Goal: Task Accomplishment & Management: Manage account settings

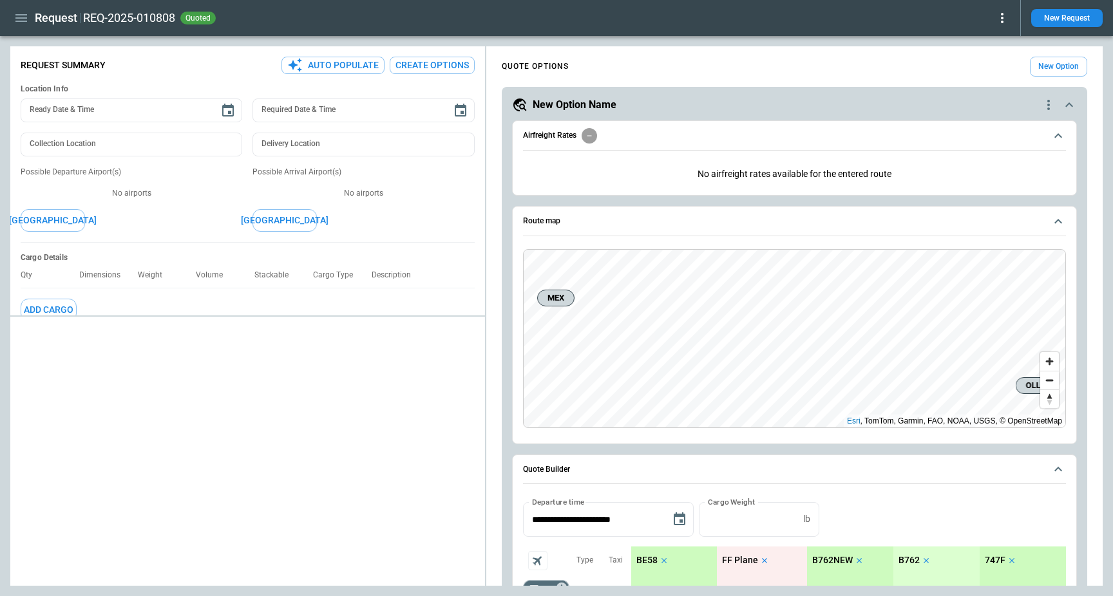
click at [19, 19] on icon "button" at bounding box center [21, 17] width 15 height 15
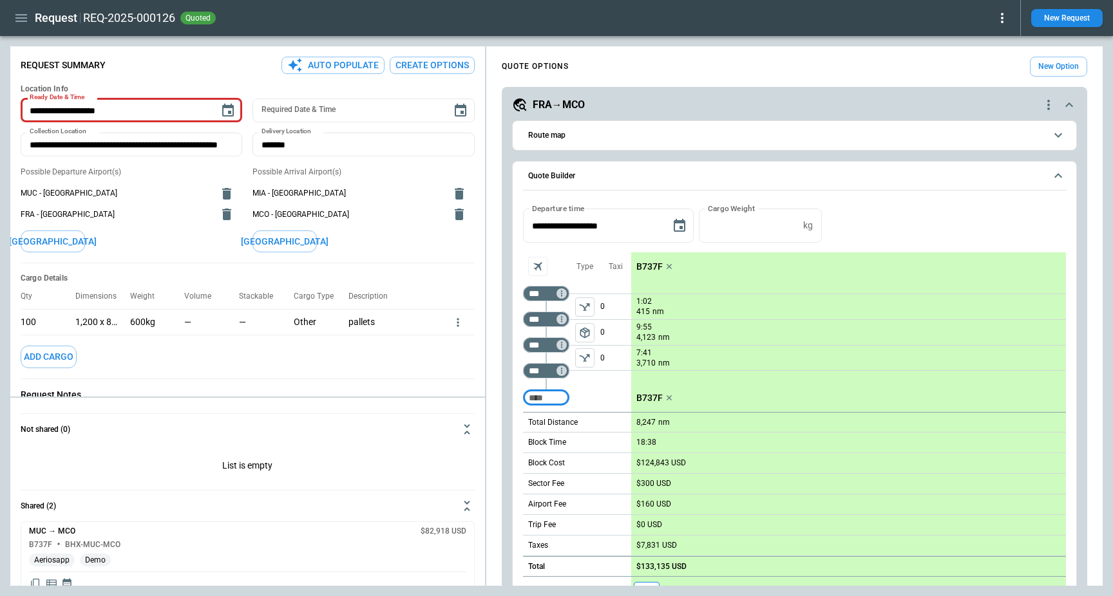
click at [17, 21] on icon "button" at bounding box center [21, 18] width 12 height 8
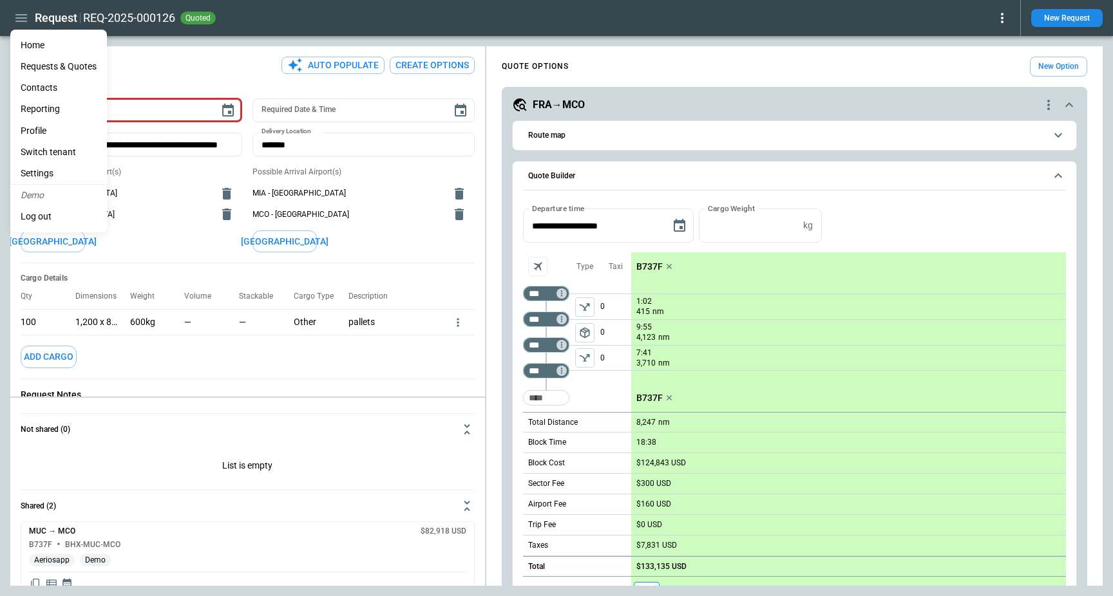
click at [35, 167] on li "Settings" at bounding box center [58, 173] width 97 height 21
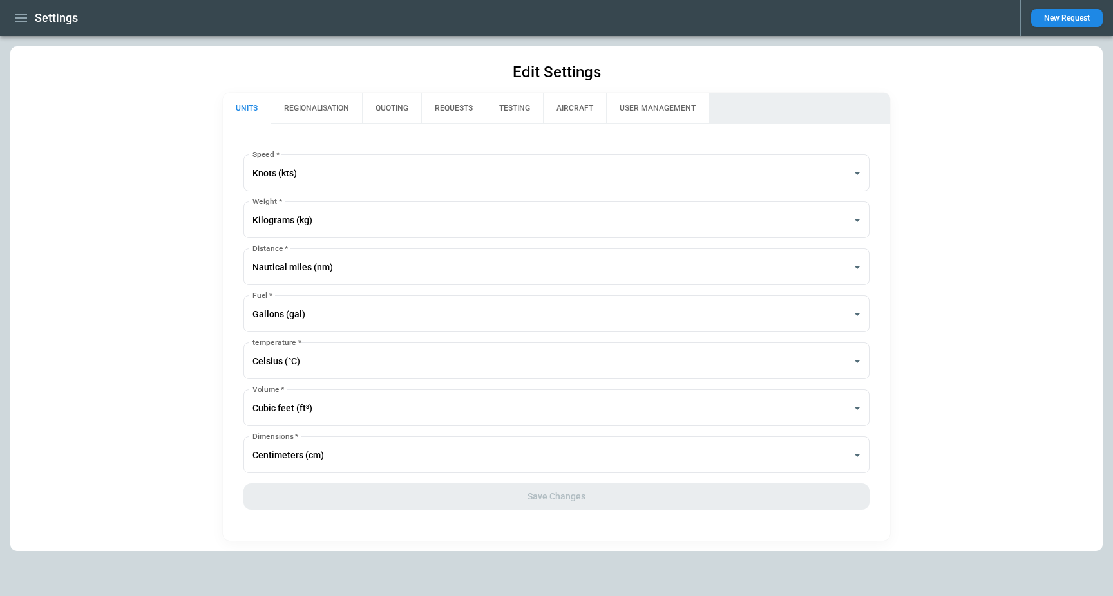
click at [312, 110] on button "REGIONALISATION" at bounding box center [315, 108] width 91 height 31
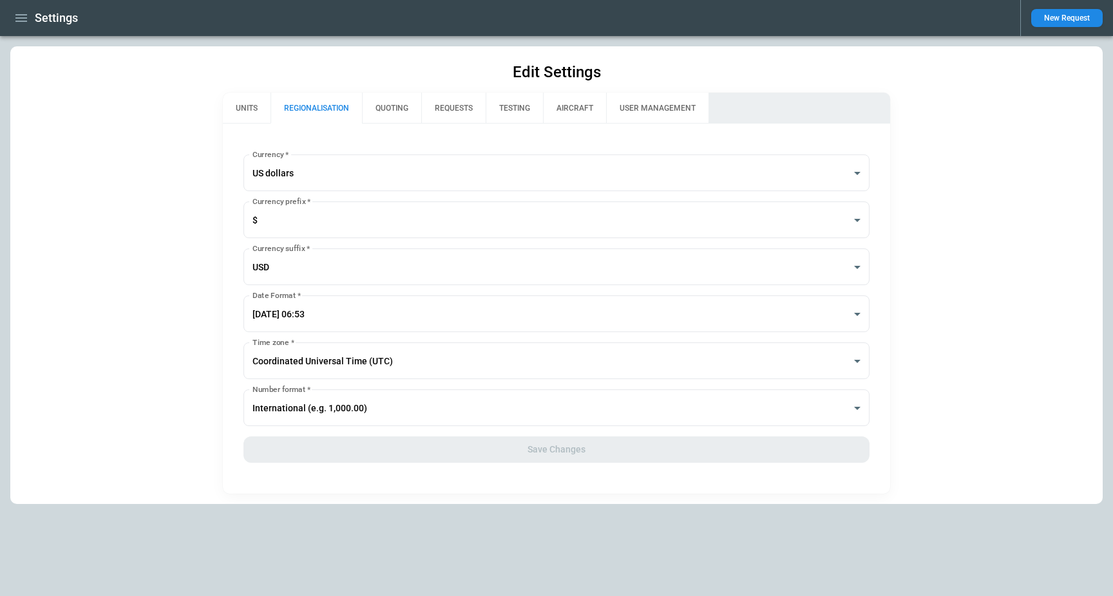
click at [413, 105] on button "QUOTING" at bounding box center [391, 108] width 59 height 31
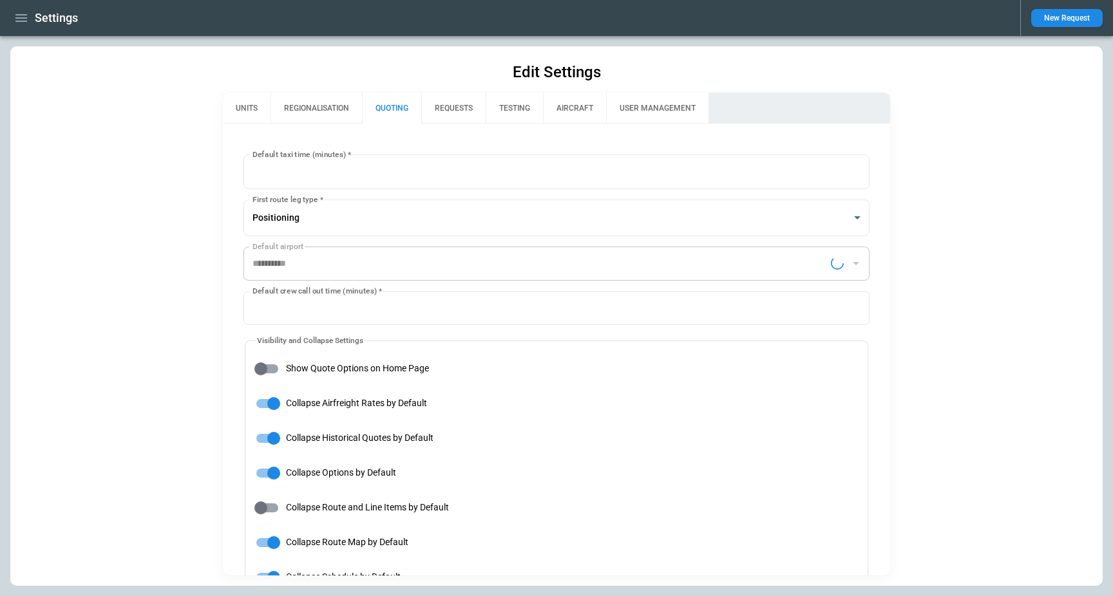
type input "**********"
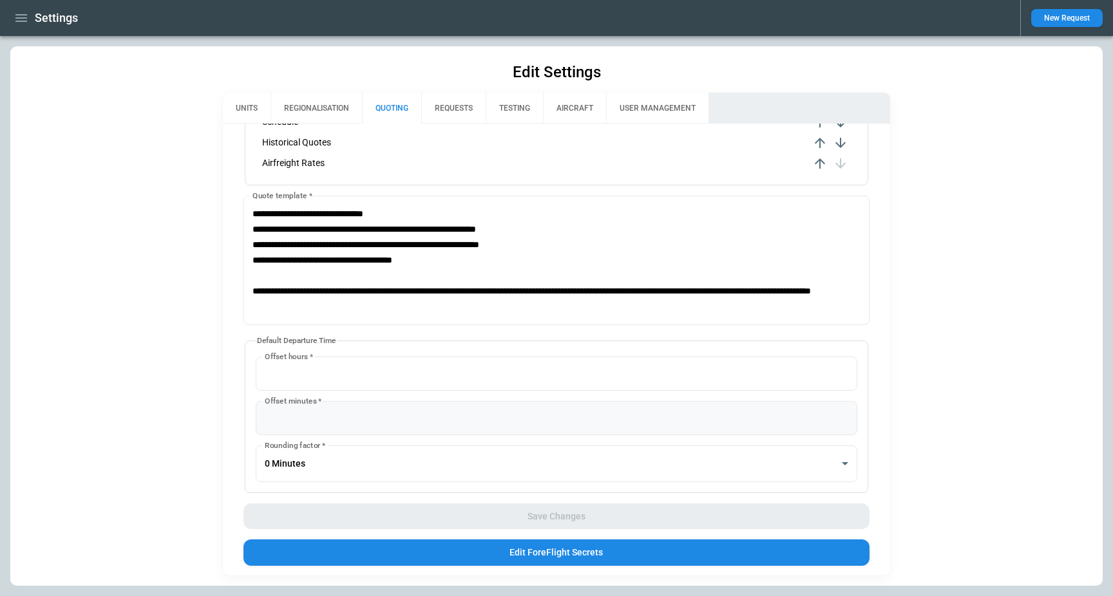
scroll to position [728, 0]
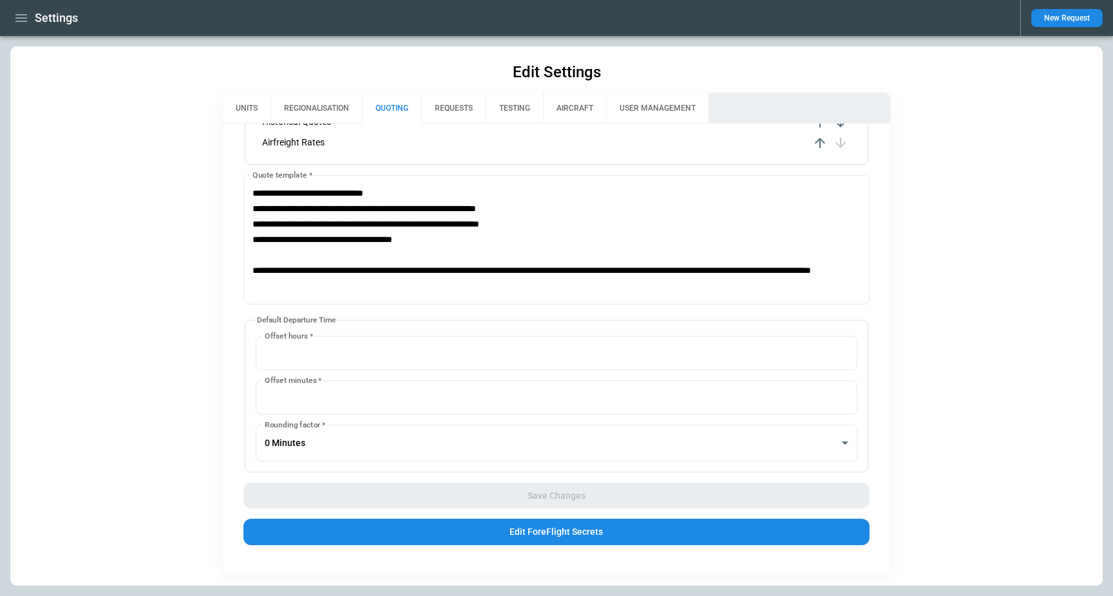
click at [19, 15] on icon "button" at bounding box center [21, 17] width 15 height 15
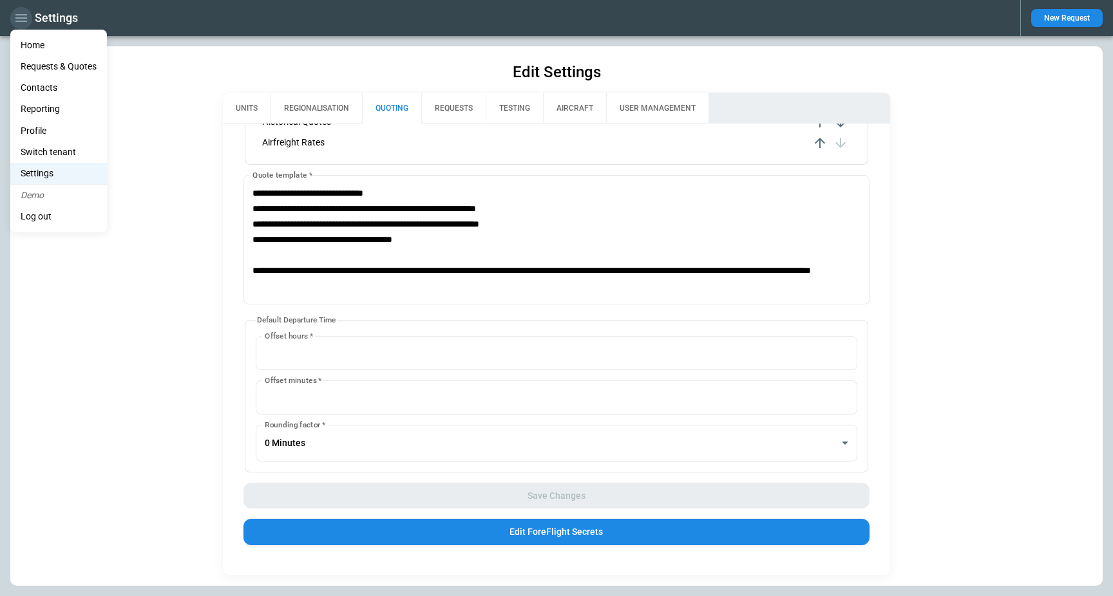
click at [19, 15] on div at bounding box center [556, 298] width 1113 height 596
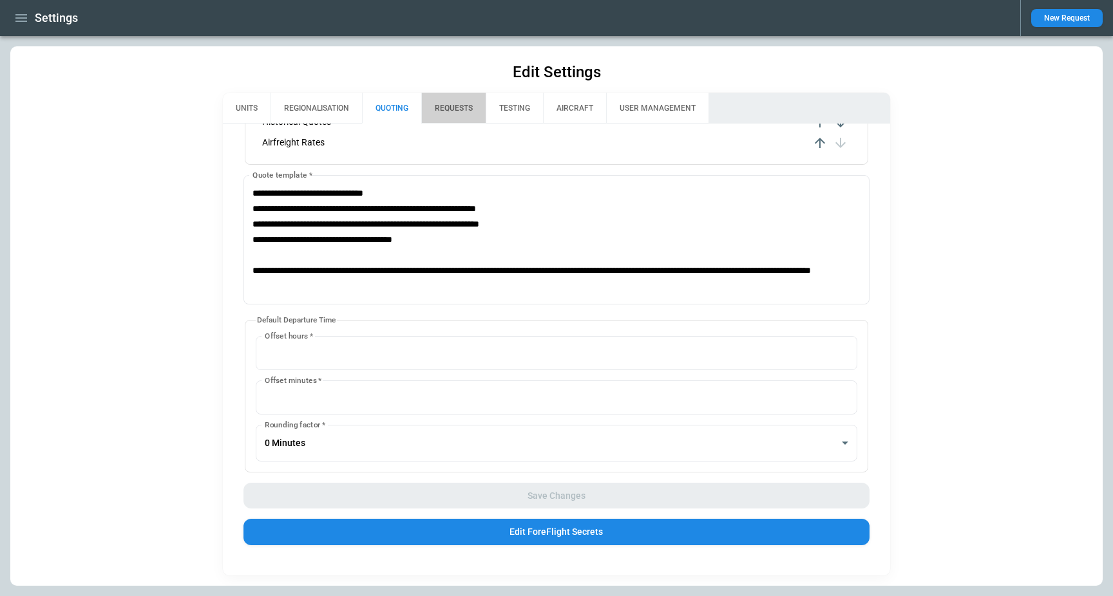
click at [451, 111] on button "REQUESTS" at bounding box center [453, 108] width 64 height 31
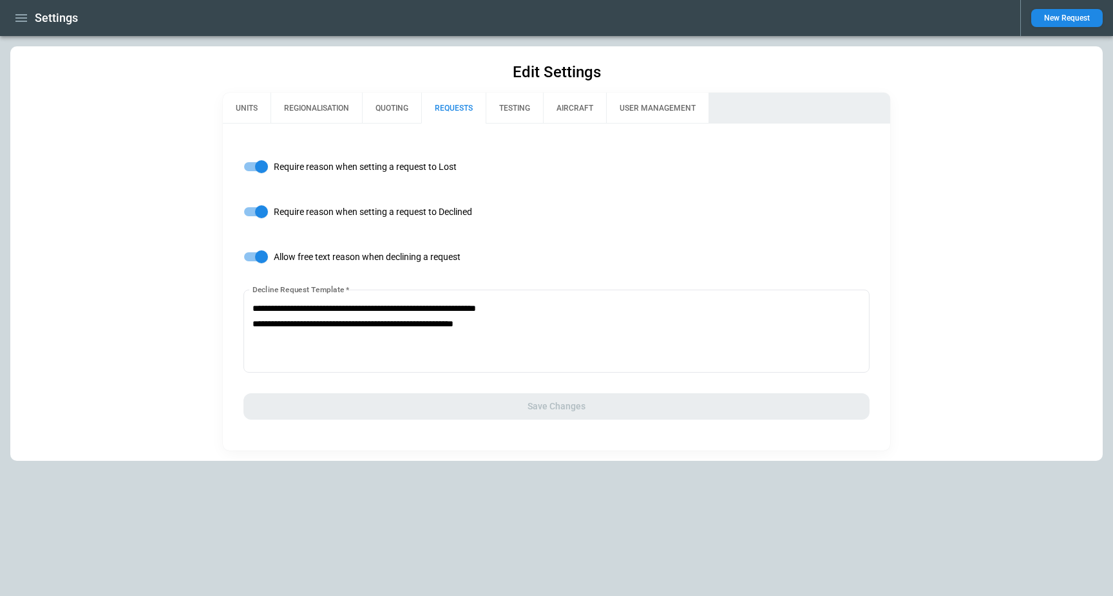
click at [502, 119] on button "TESTING" at bounding box center [514, 108] width 57 height 31
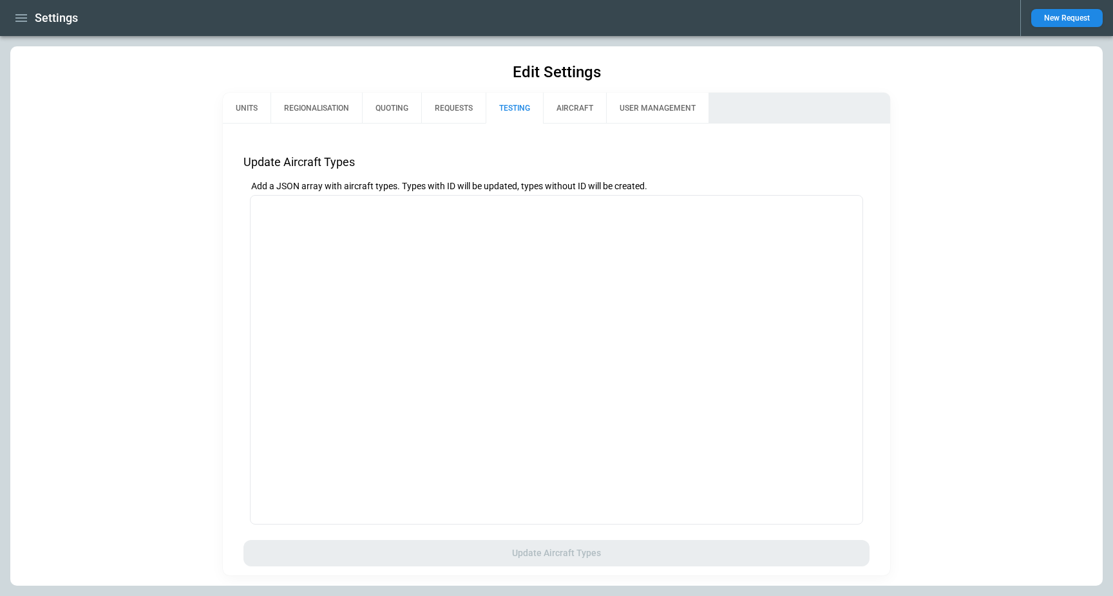
click at [567, 108] on button "AIRCRAFT" at bounding box center [574, 108] width 63 height 31
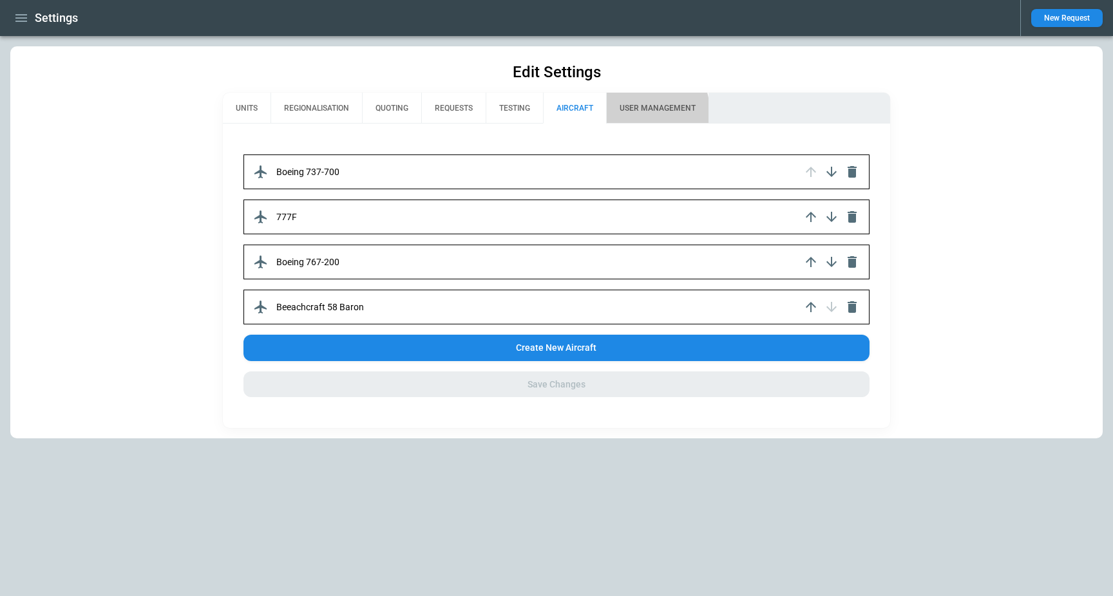
click at [638, 111] on button "USER MANAGEMENT" at bounding box center [657, 108] width 102 height 31
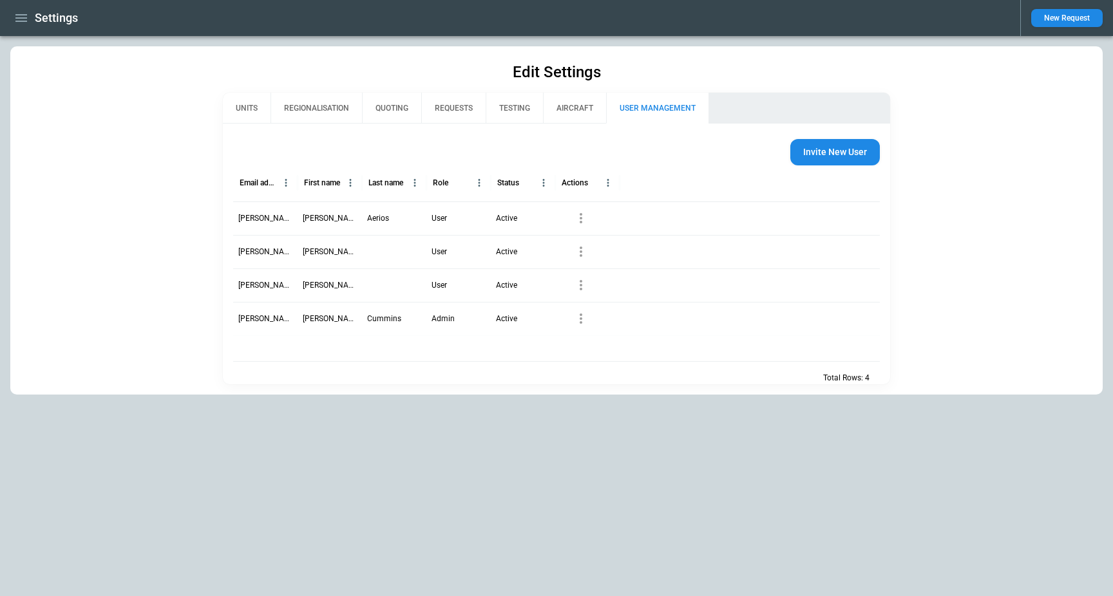
click at [564, 108] on button "AIRCRAFT" at bounding box center [574, 108] width 63 height 31
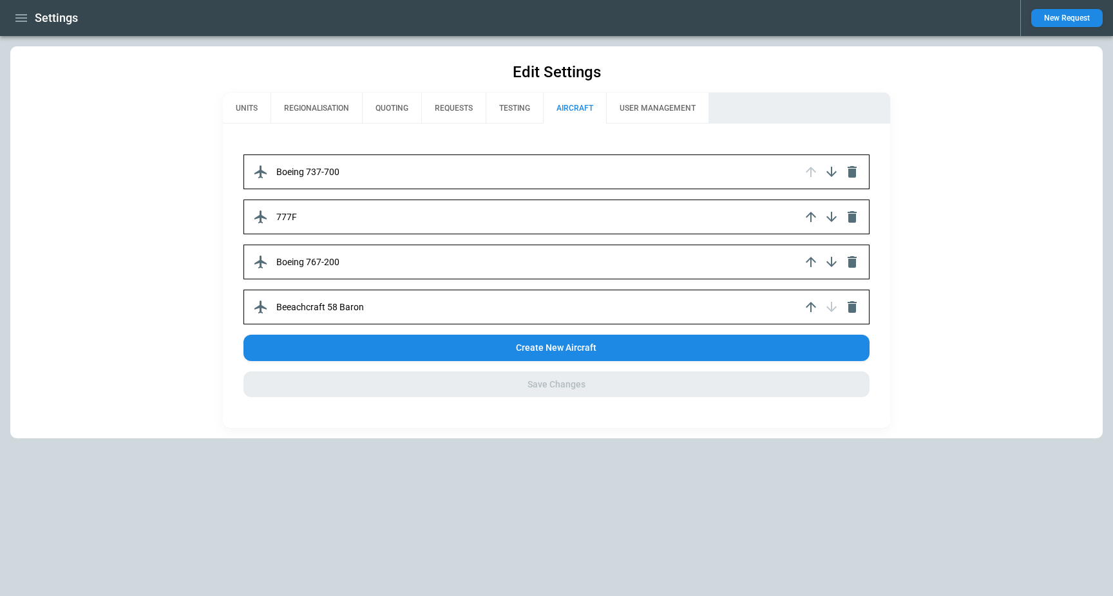
click at [317, 171] on p "Boeing 737-700" at bounding box center [307, 172] width 63 height 11
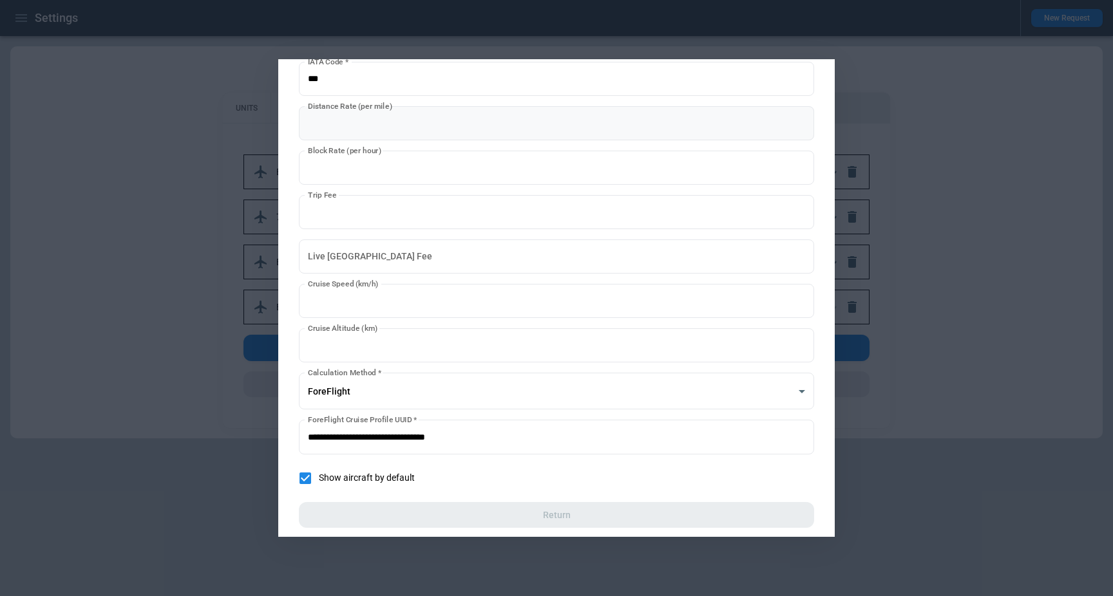
scroll to position [176, 0]
click at [414, 402] on body "**********" at bounding box center [556, 298] width 1113 height 596
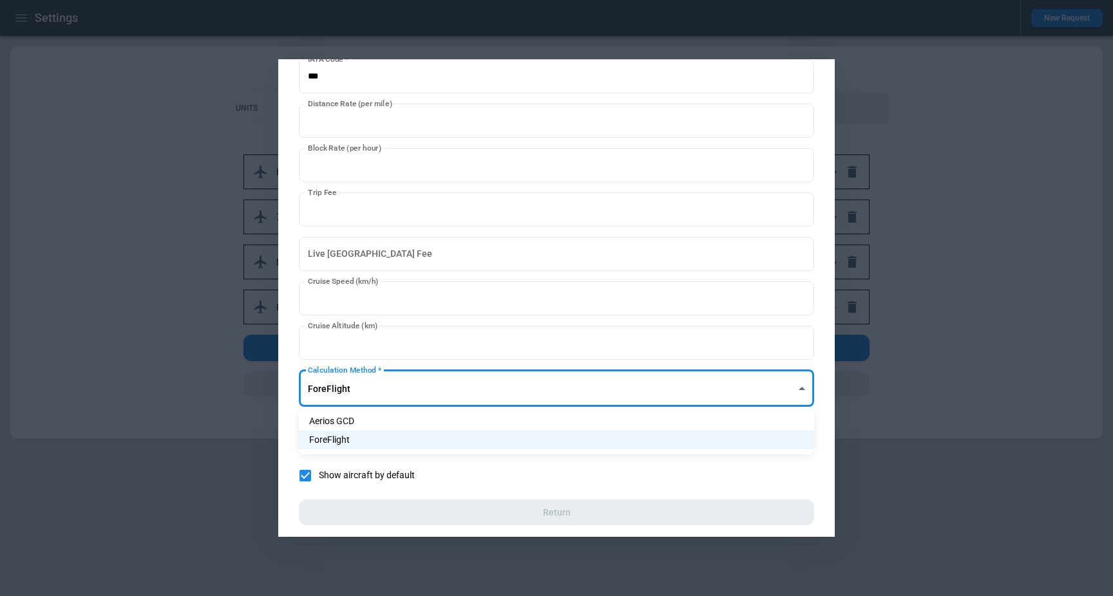
click at [289, 406] on div at bounding box center [556, 298] width 1113 height 596
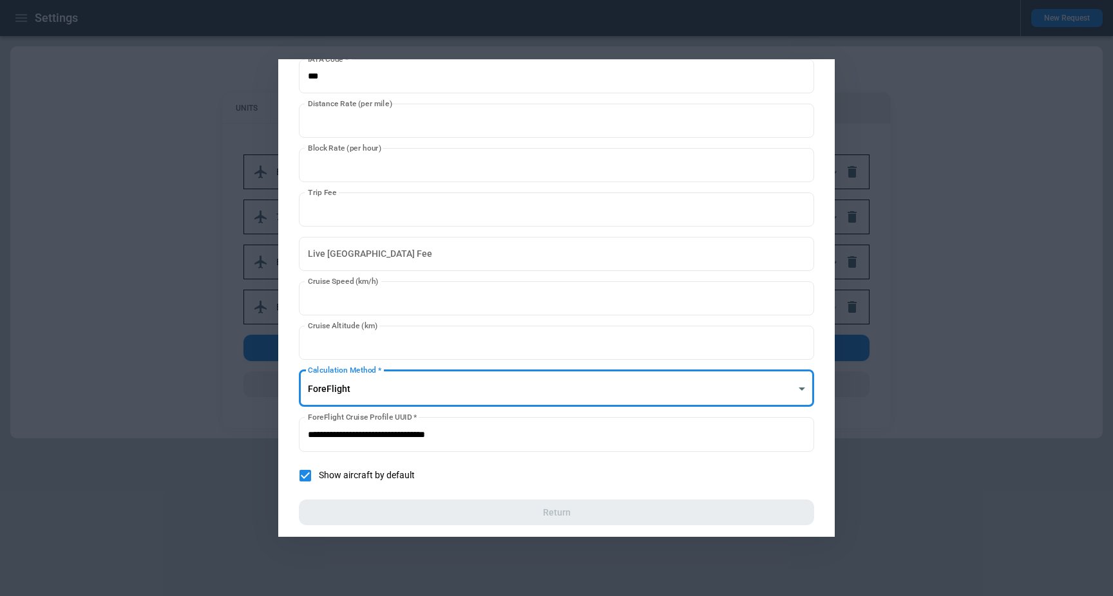
click at [990, 338] on div at bounding box center [556, 298] width 1113 height 596
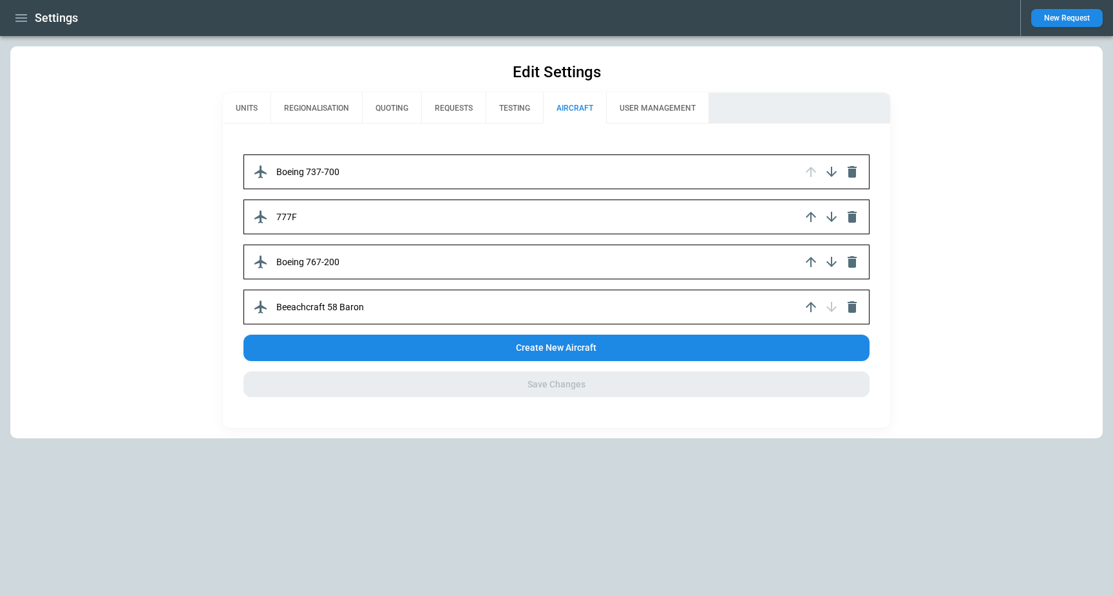
click at [594, 211] on div "777F" at bounding box center [556, 217] width 627 height 35
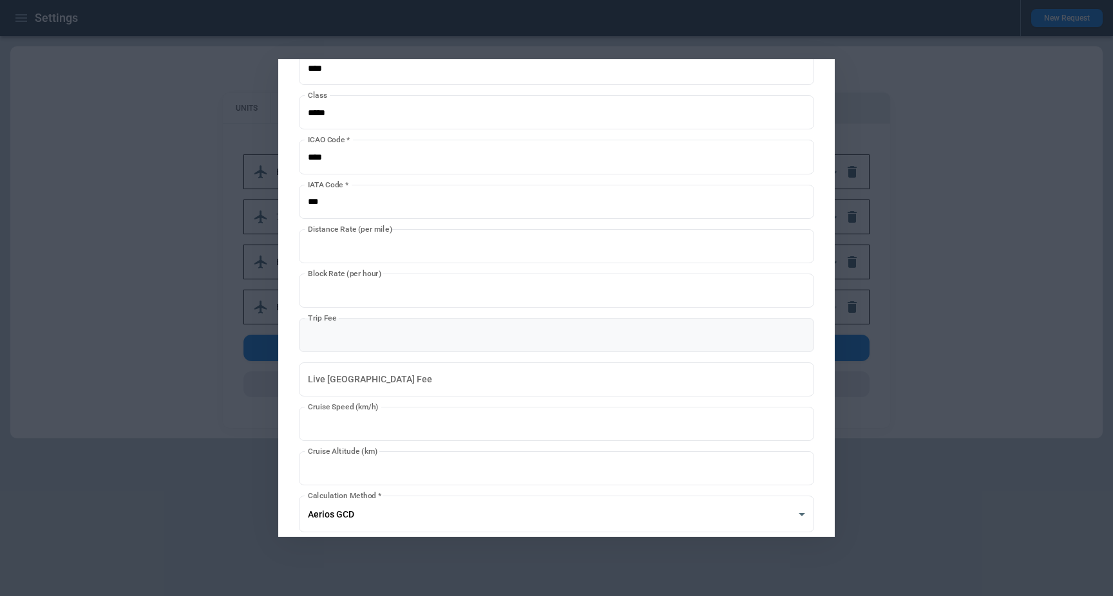
scroll to position [141, 0]
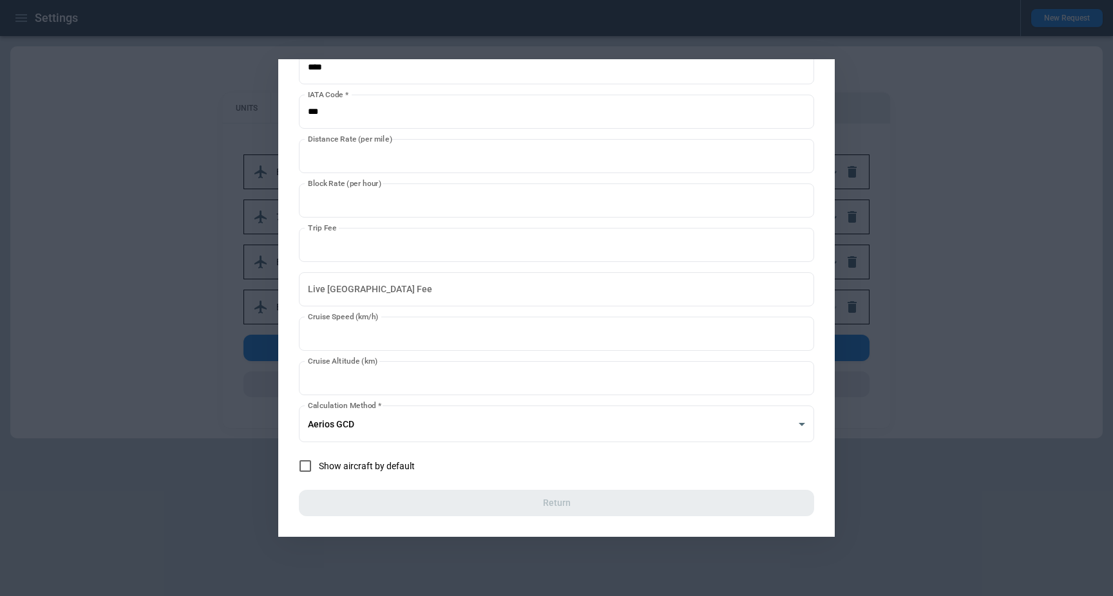
click at [191, 392] on div at bounding box center [556, 298] width 1113 height 596
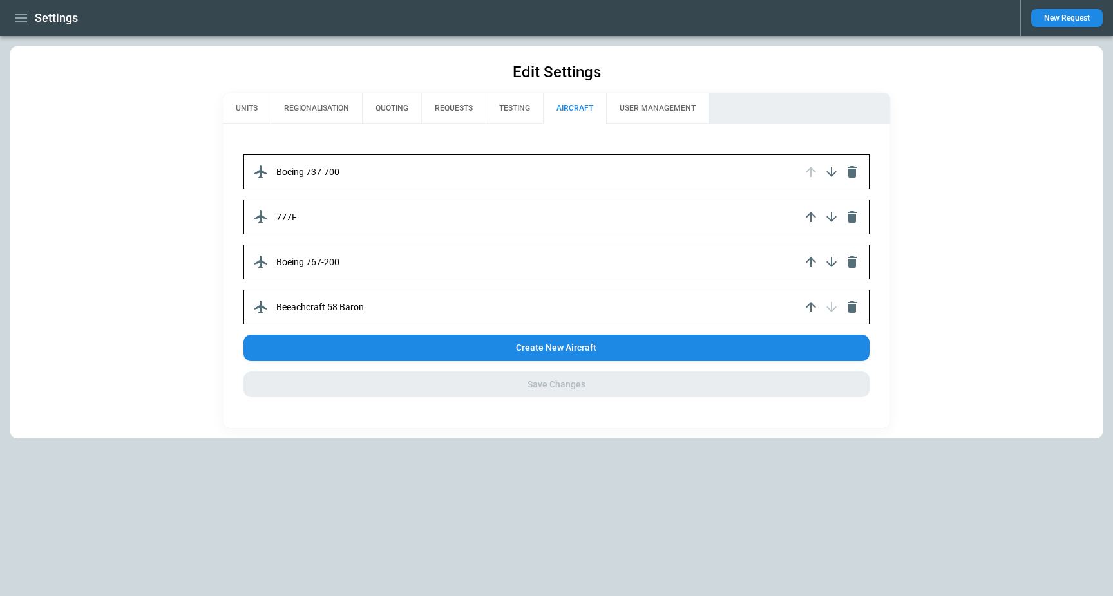
click at [641, 120] on button "USER MANAGEMENT" at bounding box center [657, 108] width 102 height 31
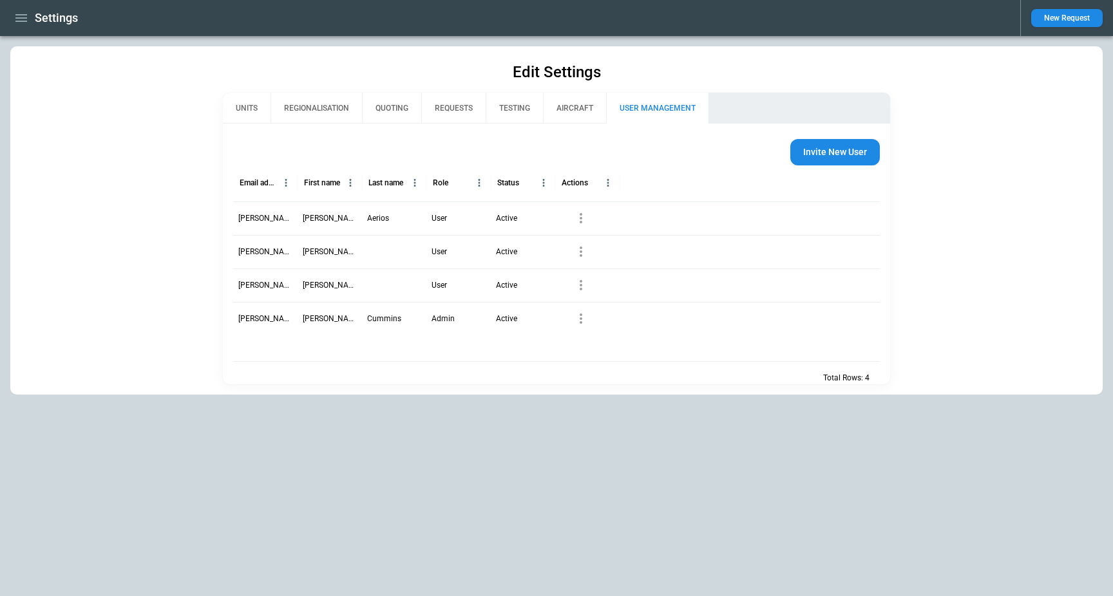
click at [551, 99] on button "AIRCRAFT" at bounding box center [574, 108] width 63 height 31
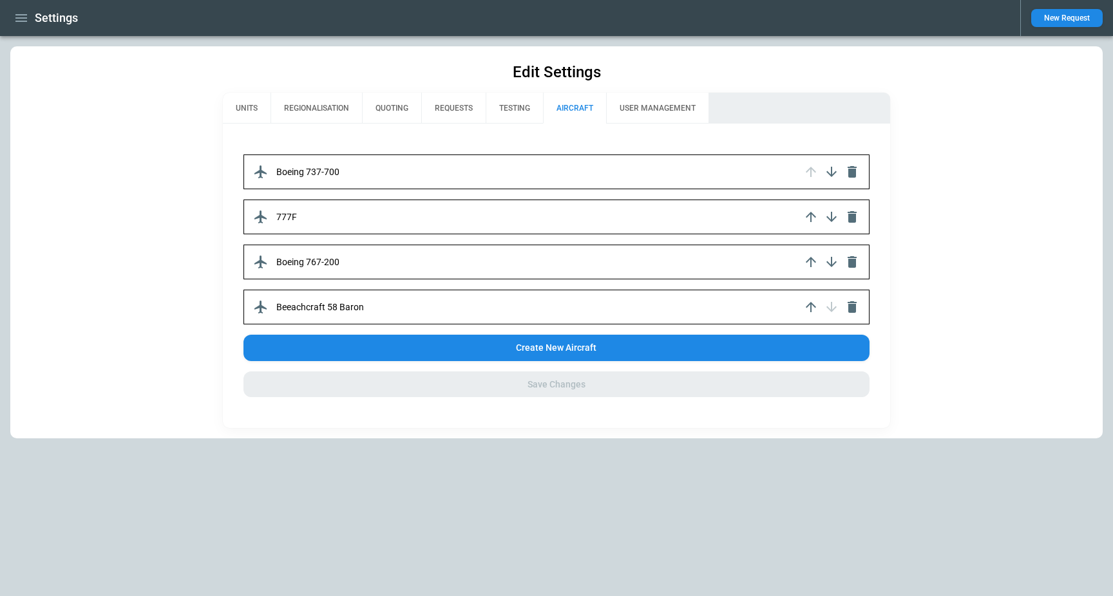
click at [487, 79] on div "Edit Settings UNITS REGIONALISATION QUOTING REQUESTS TESTING AIRCRAFT USER MANA…" at bounding box center [556, 242] width 1092 height 392
click at [15, 15] on icon "button" at bounding box center [21, 17] width 15 height 15
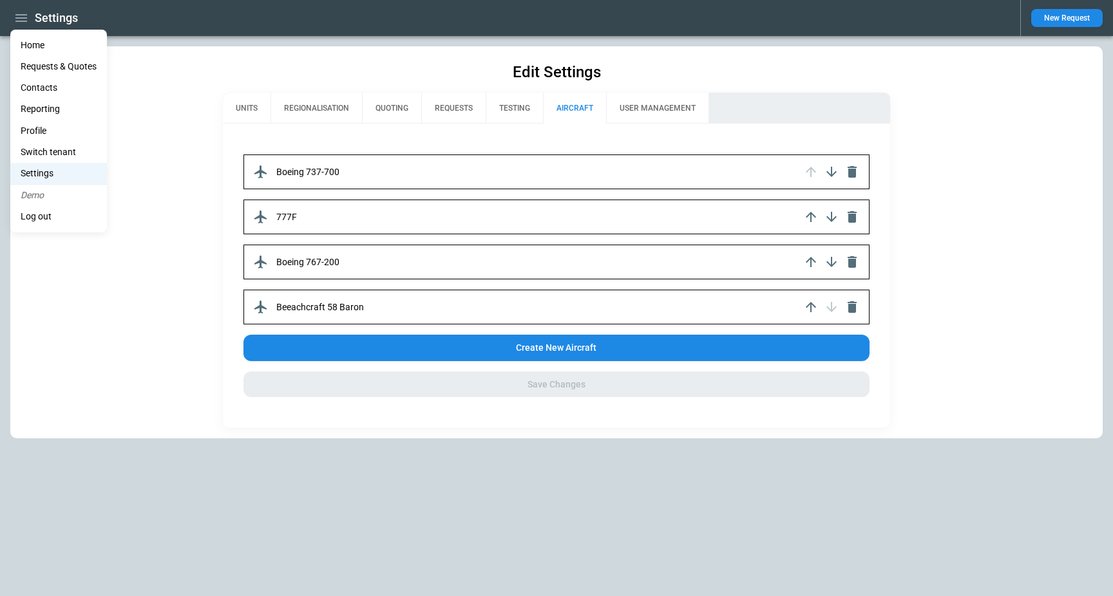
click at [70, 156] on li "Switch tenant" at bounding box center [58, 152] width 97 height 21
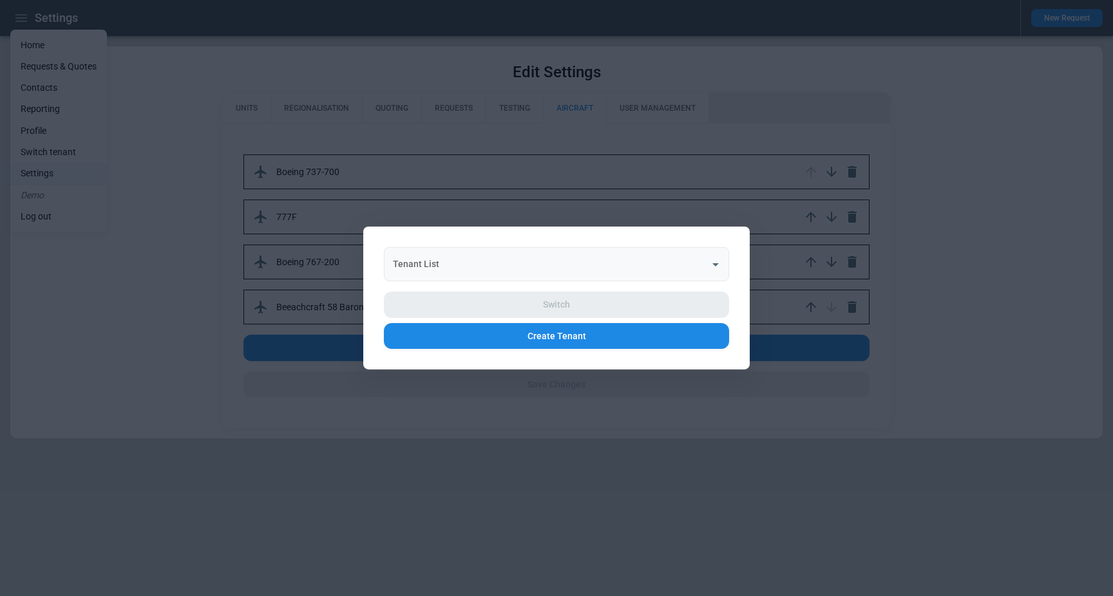
click at [413, 266] on input "Tenant List" at bounding box center [547, 264] width 314 height 23
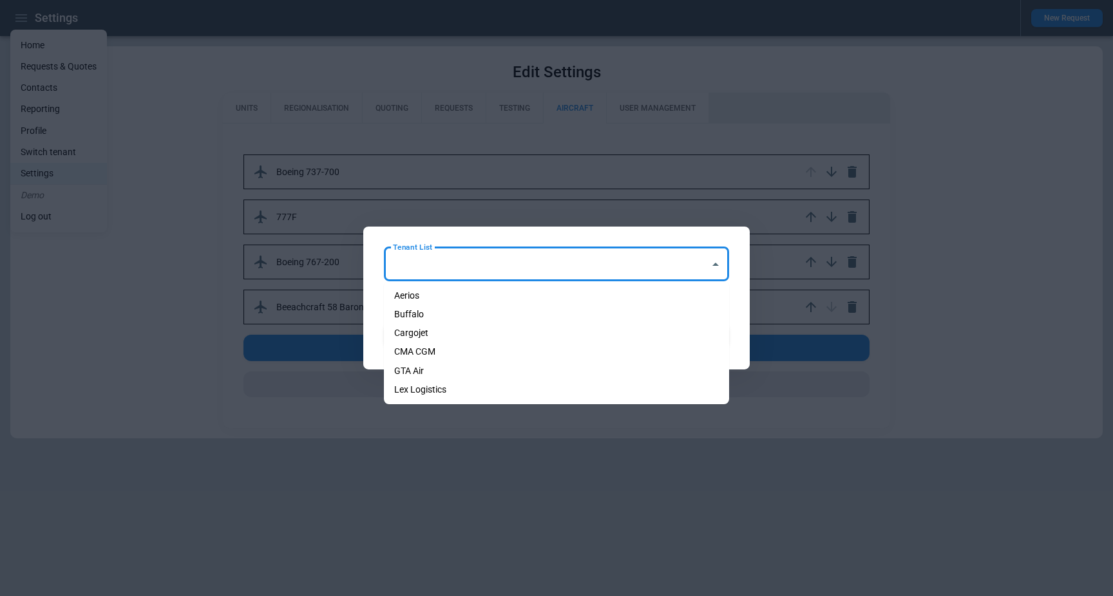
click at [430, 338] on li "Cargojet" at bounding box center [556, 333] width 345 height 19
type input "********"
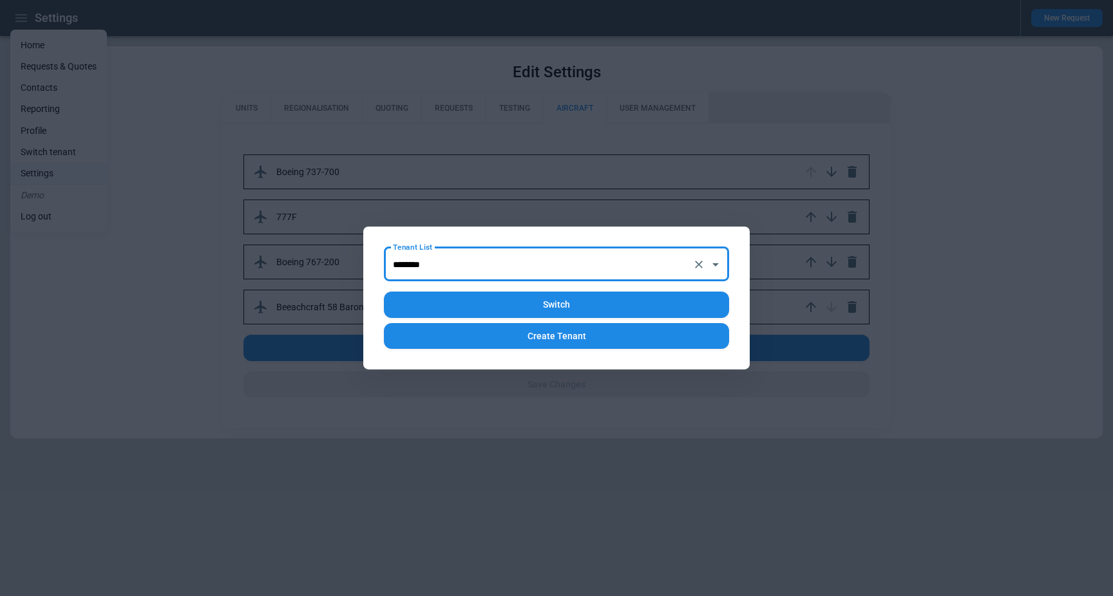
click at [560, 308] on button "Switch" at bounding box center [556, 305] width 345 height 26
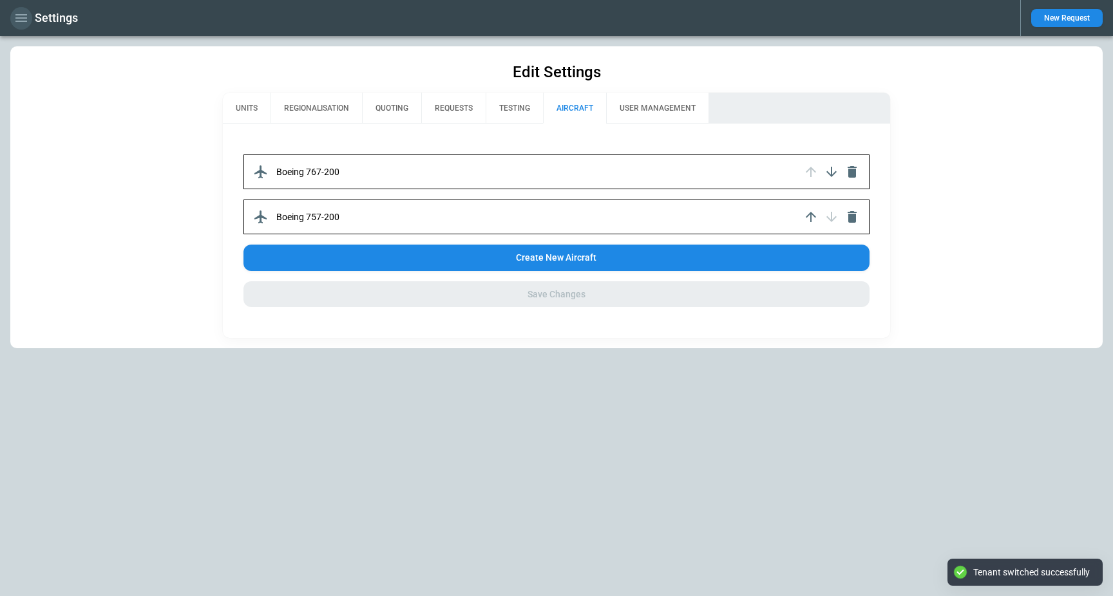
click at [24, 13] on icon "button" at bounding box center [21, 17] width 15 height 15
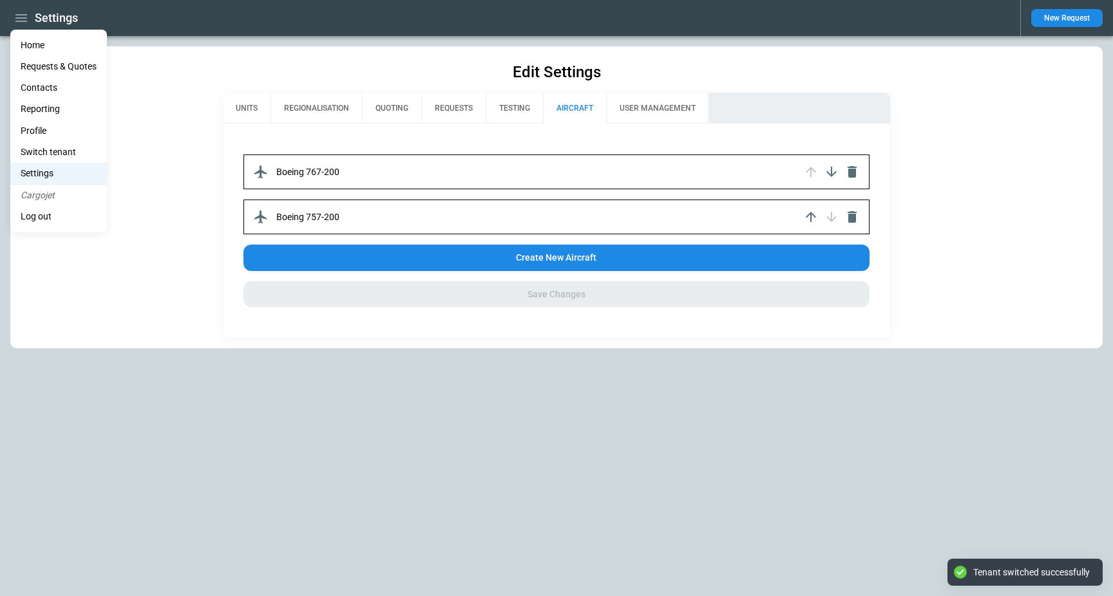
click at [33, 48] on li "Home" at bounding box center [58, 45] width 97 height 21
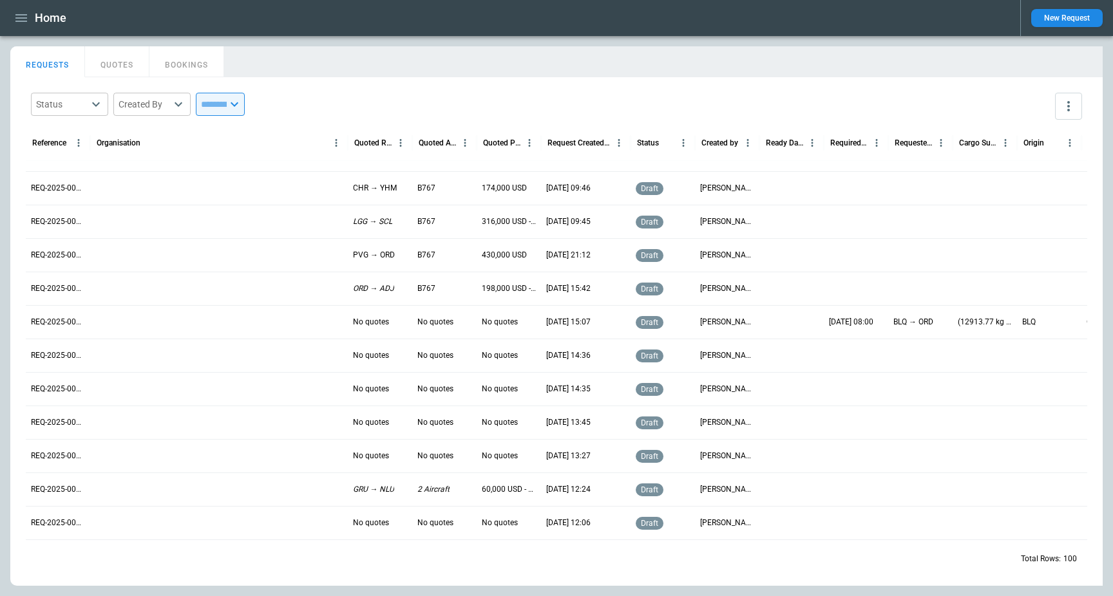
scroll to position [1146, 0]
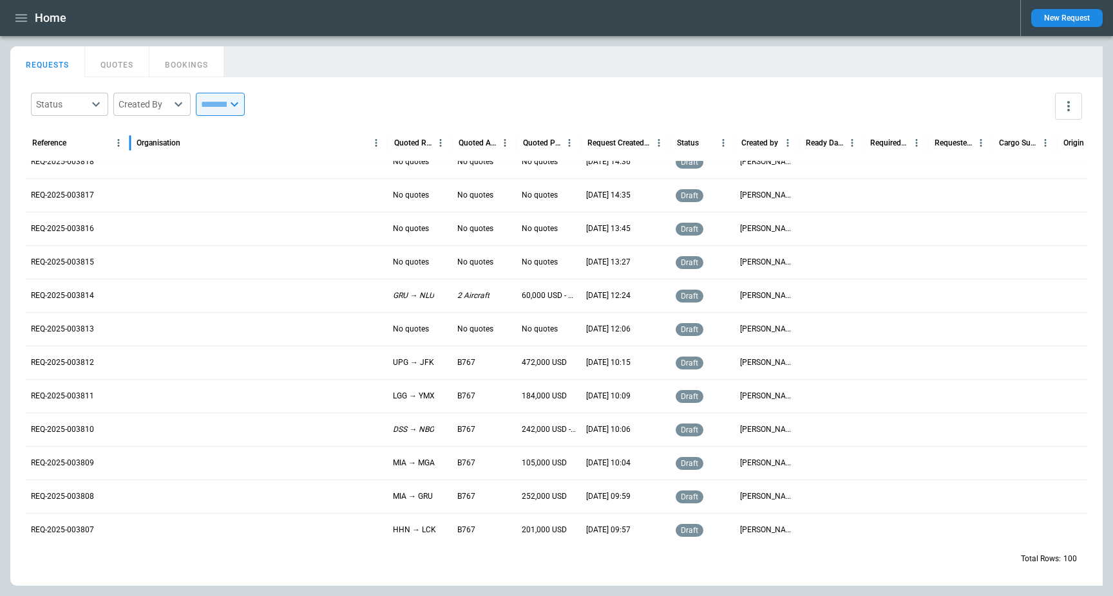
drag, startPoint x: 86, startPoint y: 138, endPoint x: 126, endPoint y: 138, distance: 39.3
click at [126, 138] on div "Reference" at bounding box center [78, 143] width 104 height 36
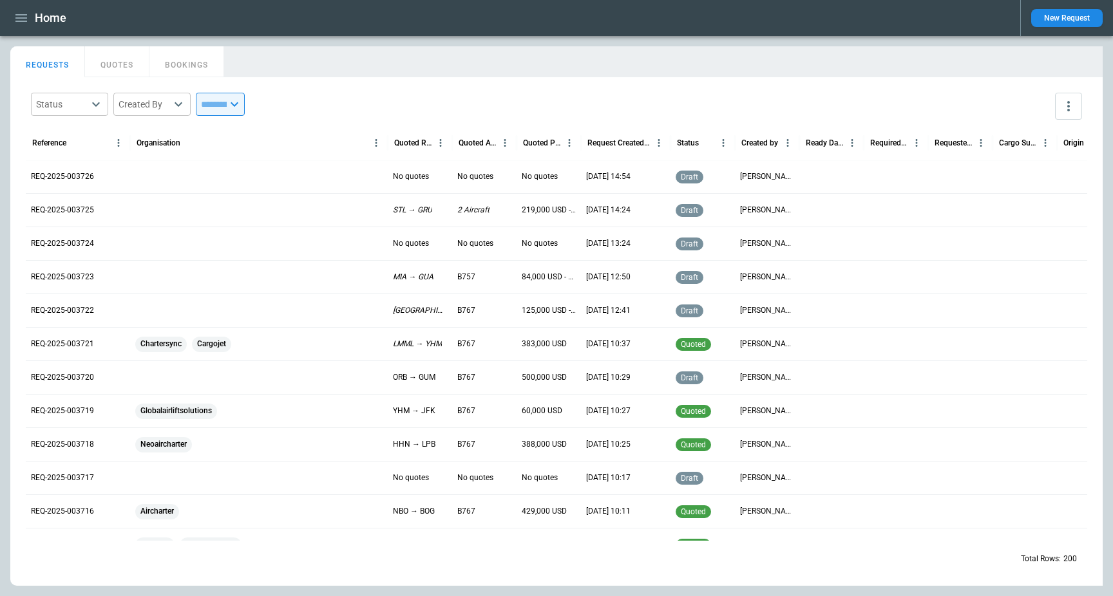
click at [210, 350] on span "Cargojet" at bounding box center [211, 344] width 39 height 33
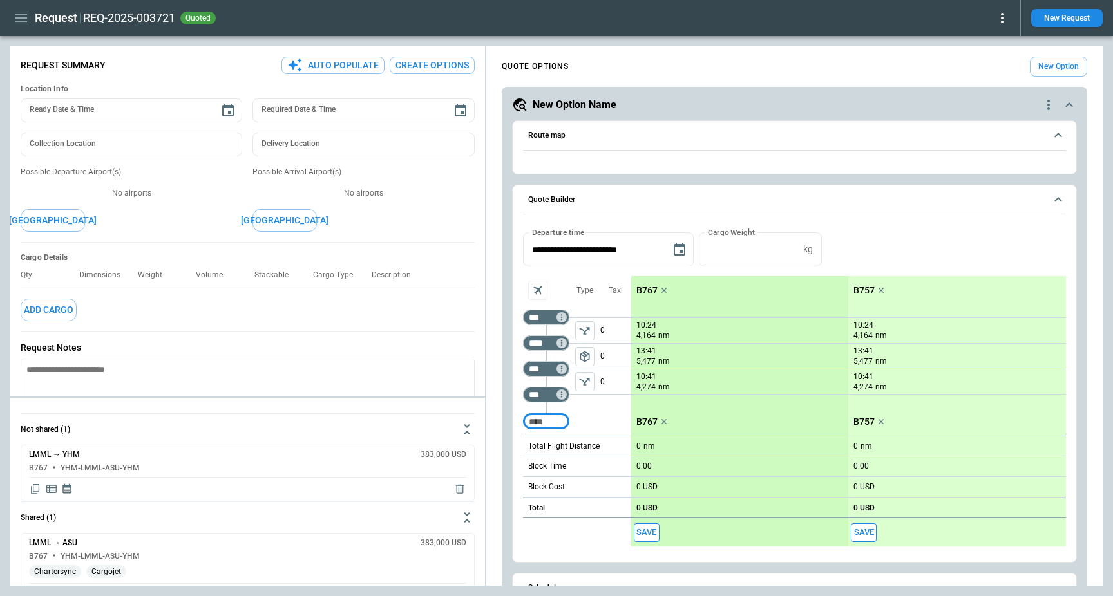
type textarea "*"
type input "**********"
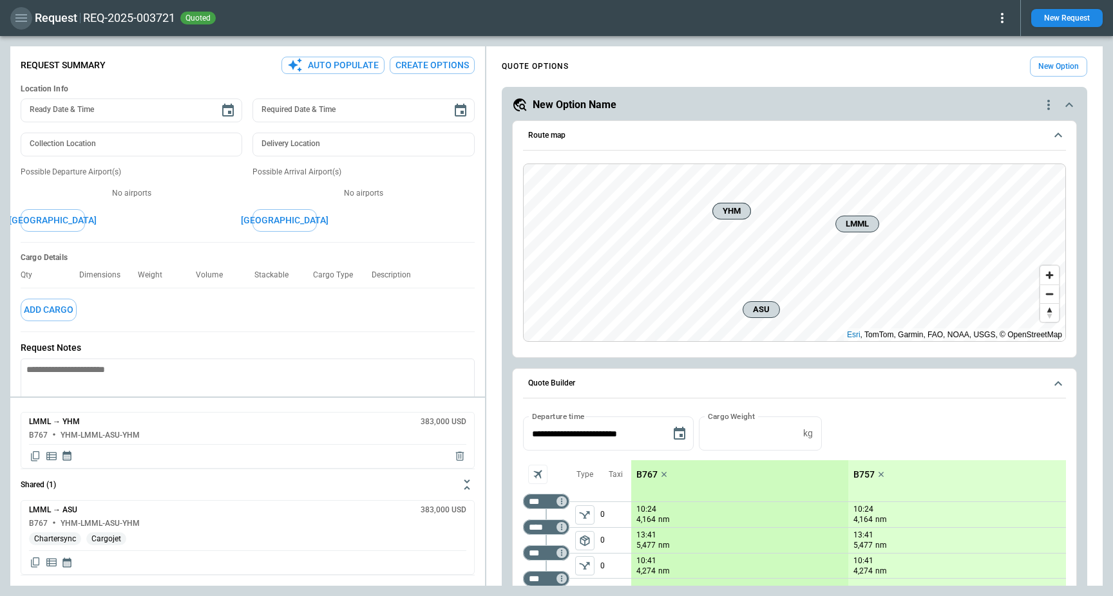
click at [15, 19] on icon "button" at bounding box center [21, 17] width 15 height 15
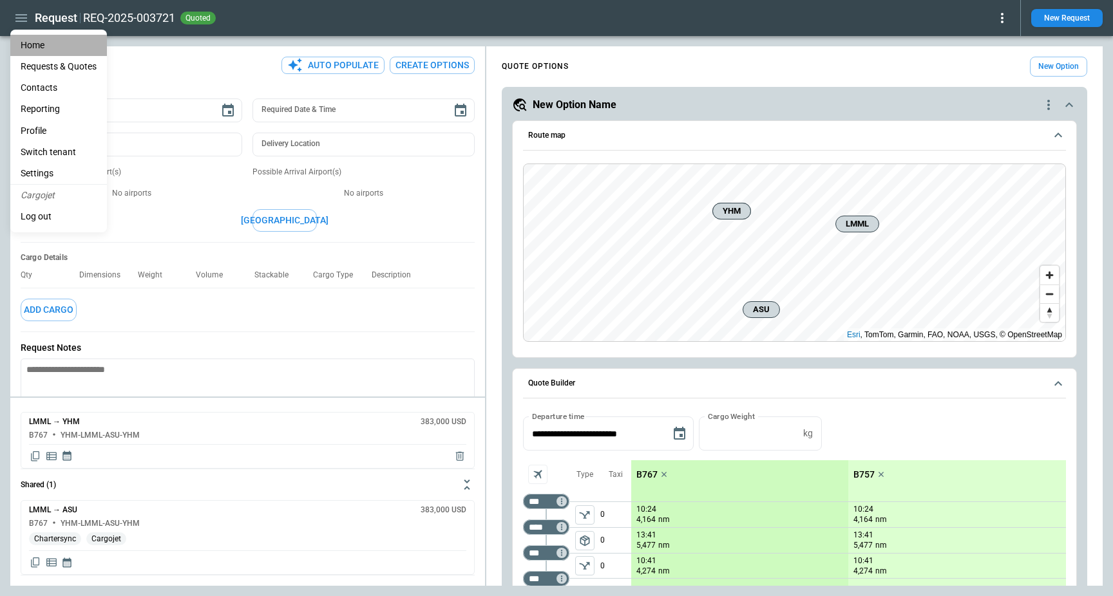
click at [32, 42] on li "Home" at bounding box center [58, 45] width 97 height 21
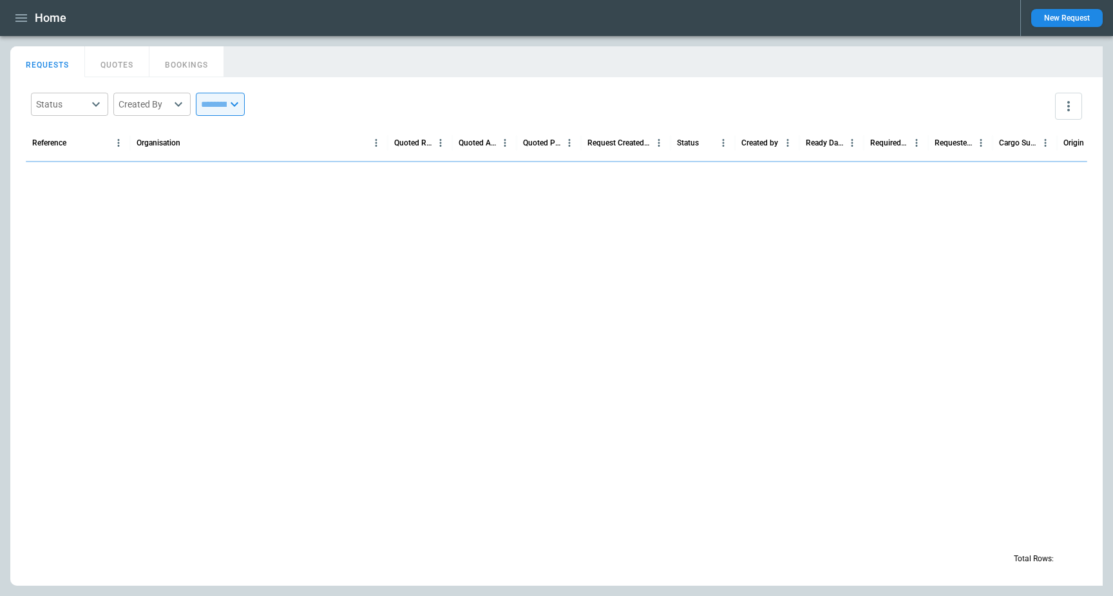
click at [428, 39] on main "FindBorderBarSize REQUESTS QUOTES BOOKINGS Status ​ Created By ​ ​ Reference Or…" at bounding box center [556, 316] width 1113 height 560
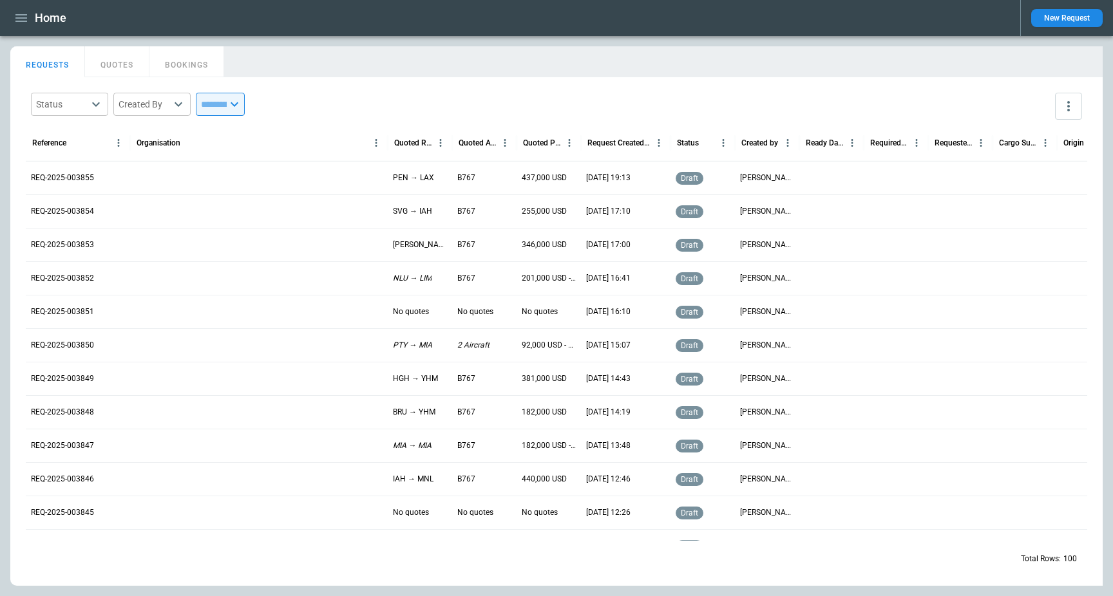
click at [23, 21] on icon "button" at bounding box center [21, 18] width 12 height 8
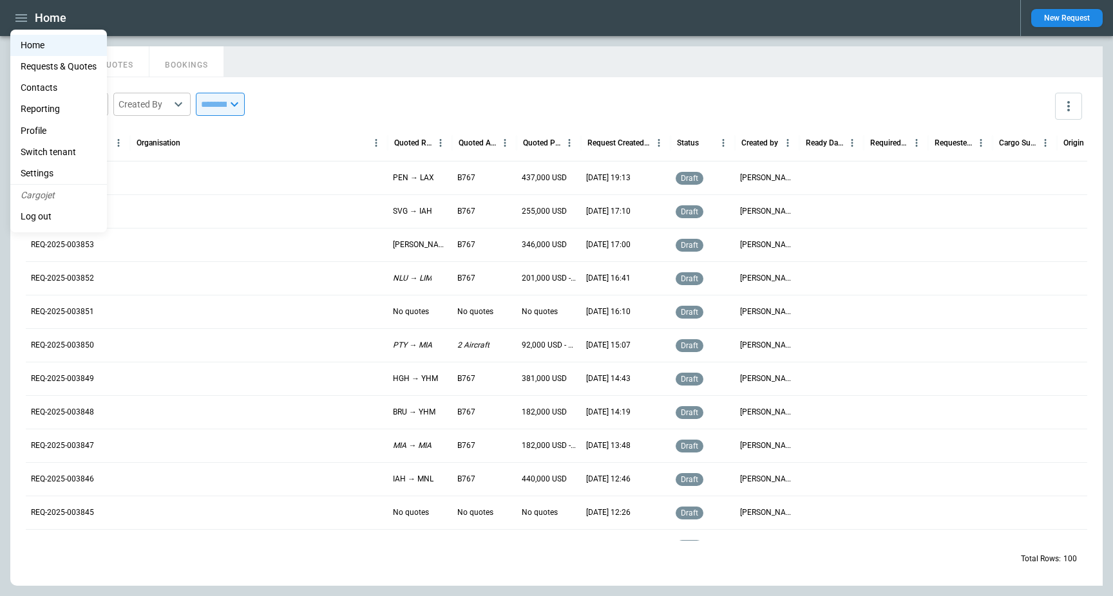
click at [368, 40] on div at bounding box center [556, 298] width 1113 height 596
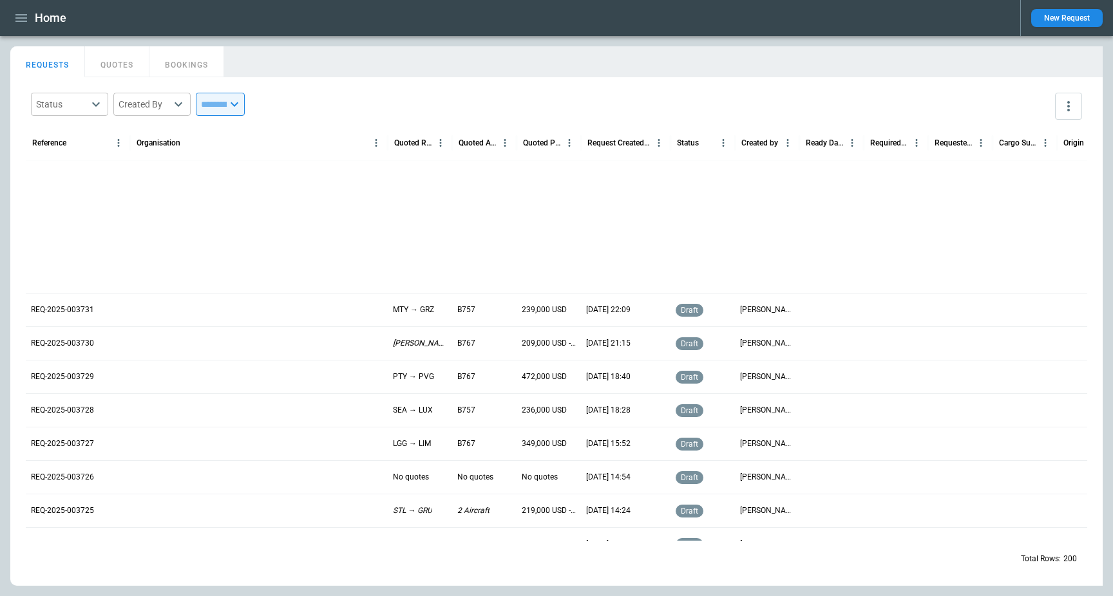
scroll to position [3894, 0]
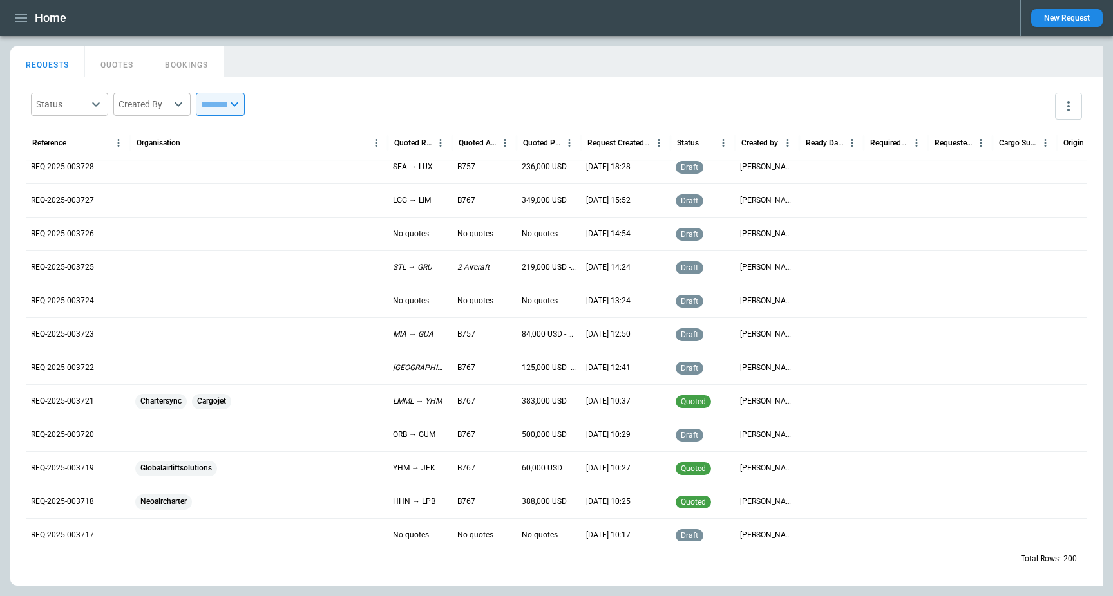
click at [203, 370] on div at bounding box center [259, 367] width 258 height 33
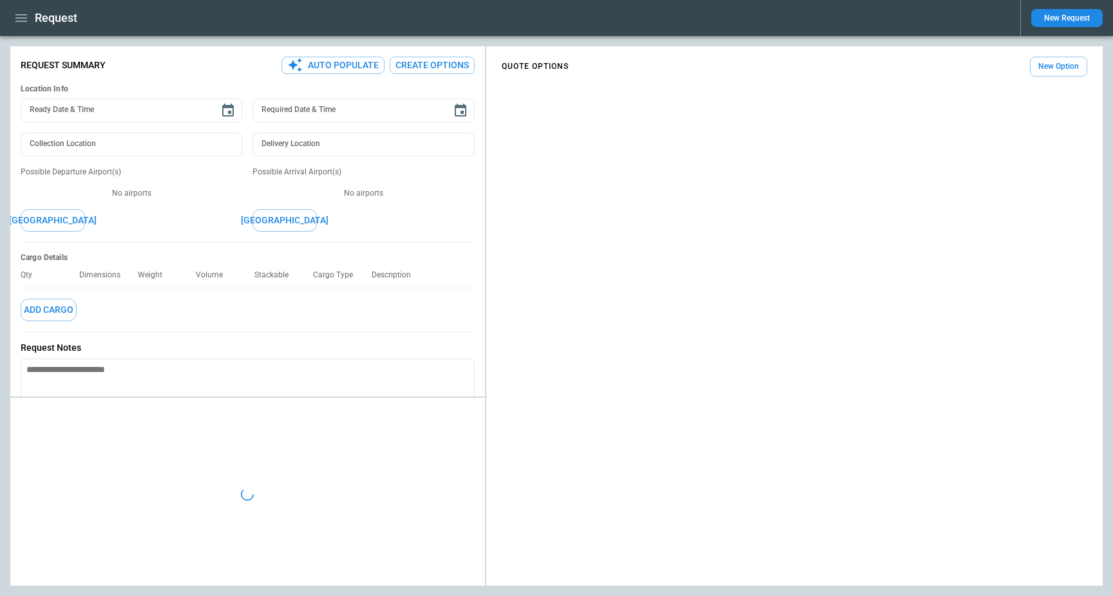
type textarea "*"
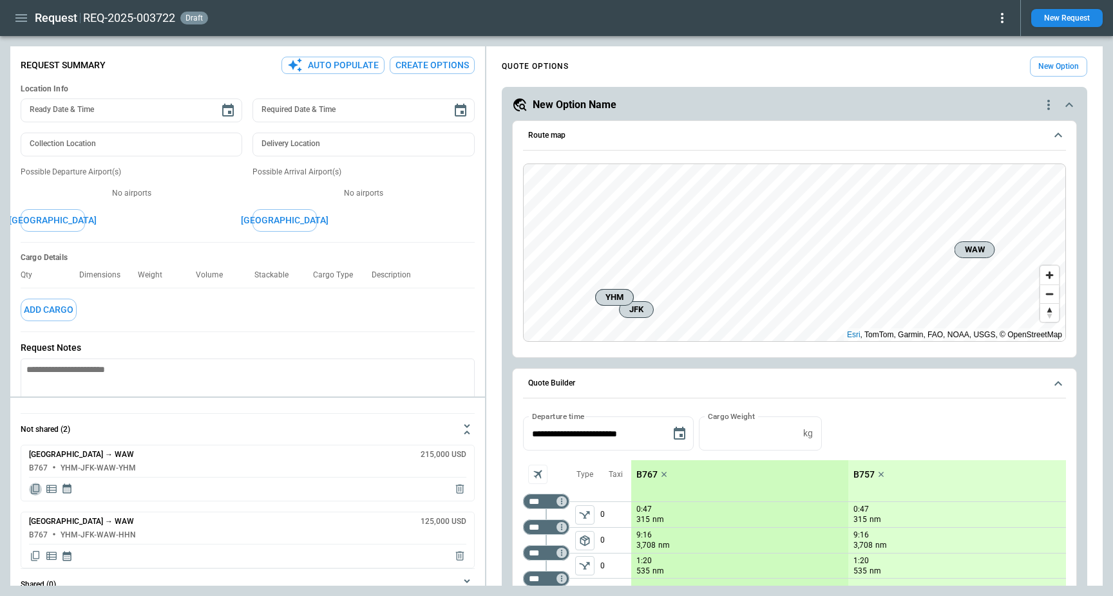
click at [33, 489] on icon "Copy quote content" at bounding box center [35, 489] width 8 height 10
click at [20, 10] on icon "button" at bounding box center [21, 17] width 15 height 15
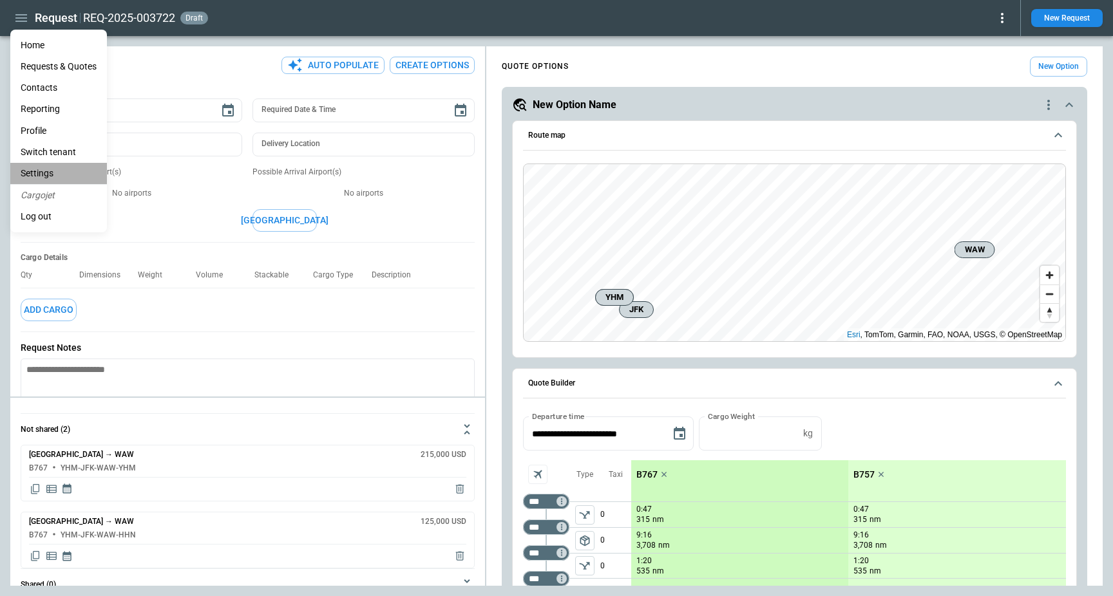
click at [44, 170] on li "Settings" at bounding box center [58, 173] width 97 height 21
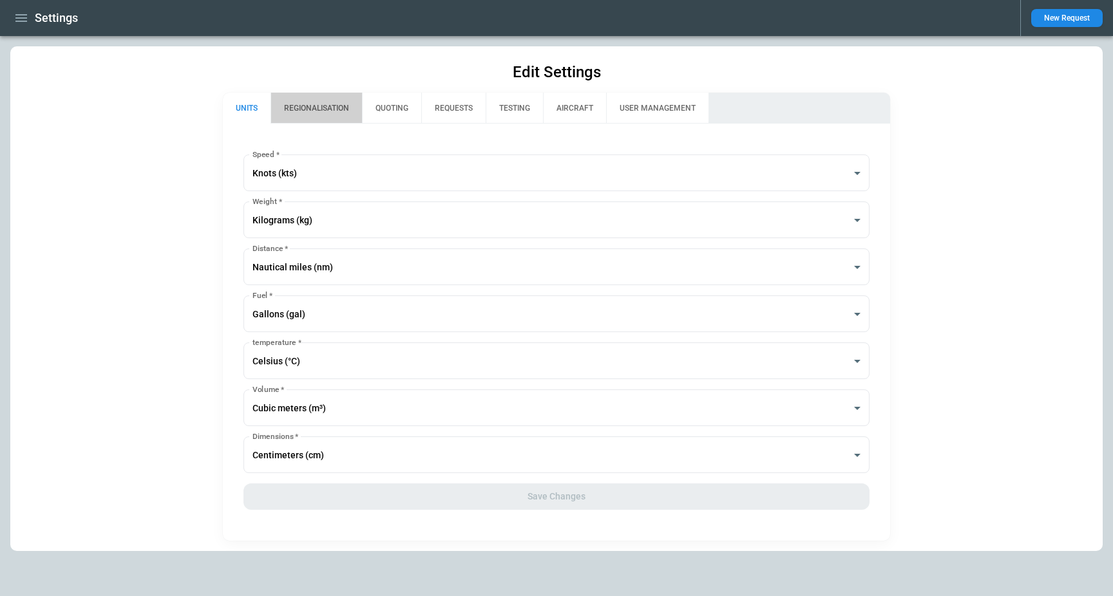
click at [315, 101] on button "REGIONALISATION" at bounding box center [315, 108] width 91 height 31
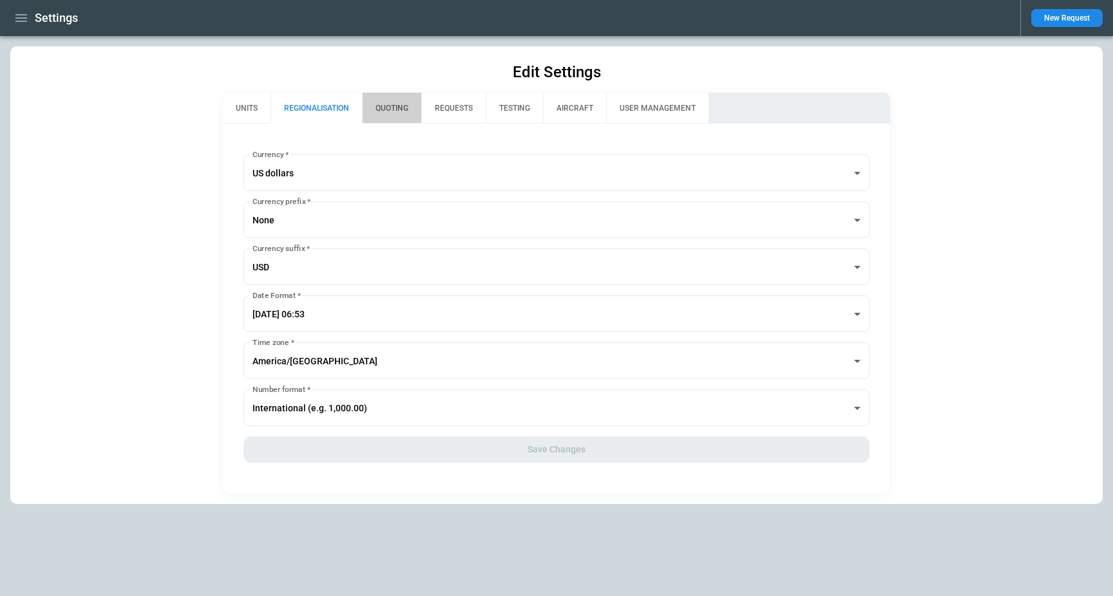
click at [400, 113] on button "QUOTING" at bounding box center [391, 108] width 59 height 31
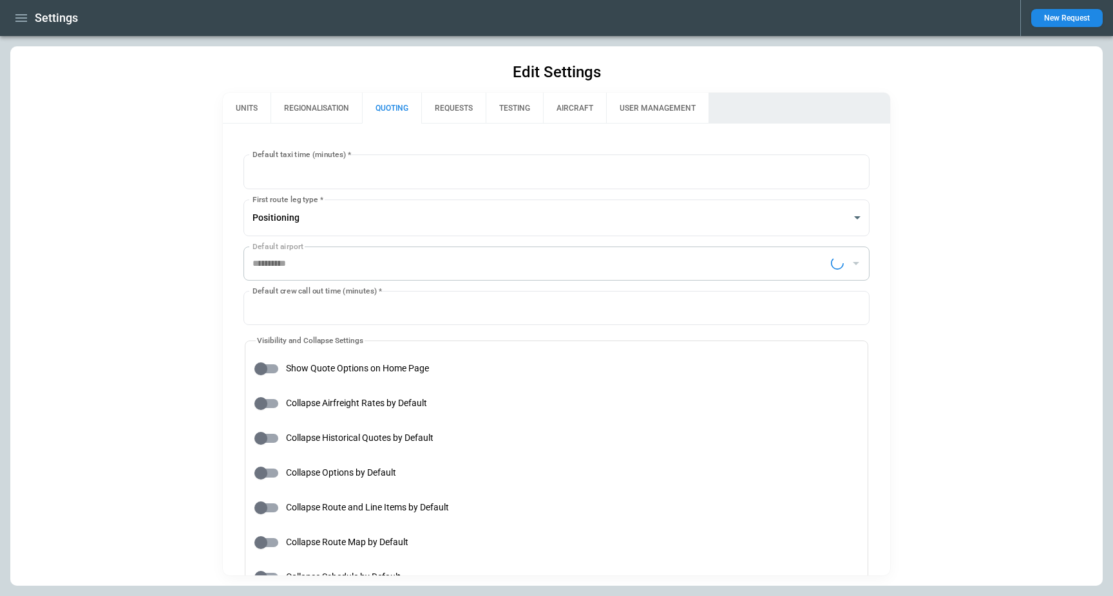
type input "**********"
click at [399, 110] on button "QUOTING" at bounding box center [391, 108] width 59 height 31
click at [458, 107] on button "REQUESTS" at bounding box center [453, 108] width 64 height 31
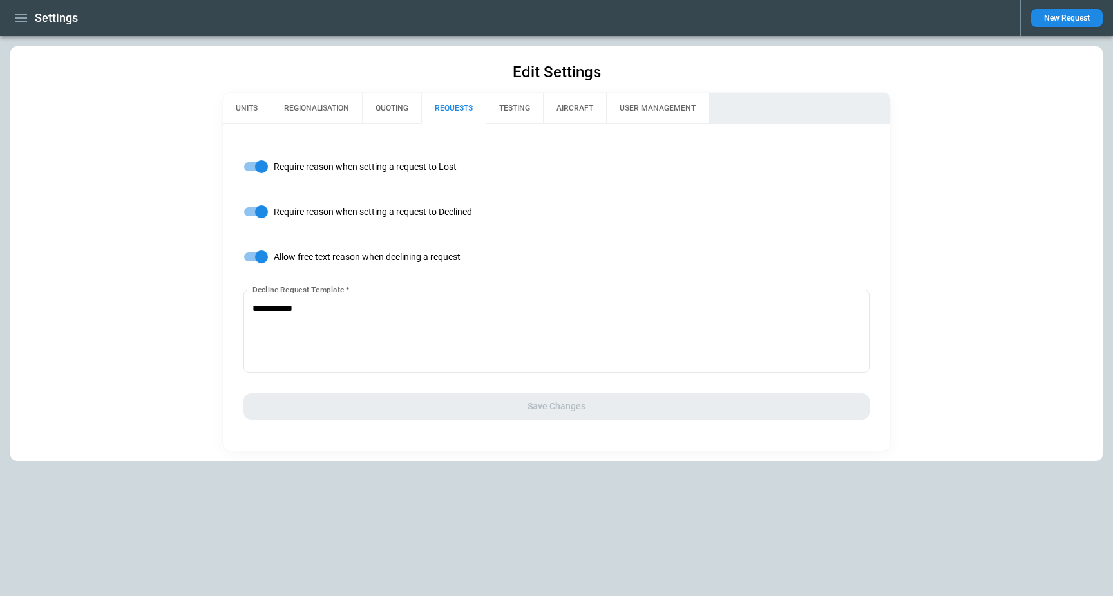
click at [384, 106] on button "QUOTING" at bounding box center [391, 108] width 59 height 31
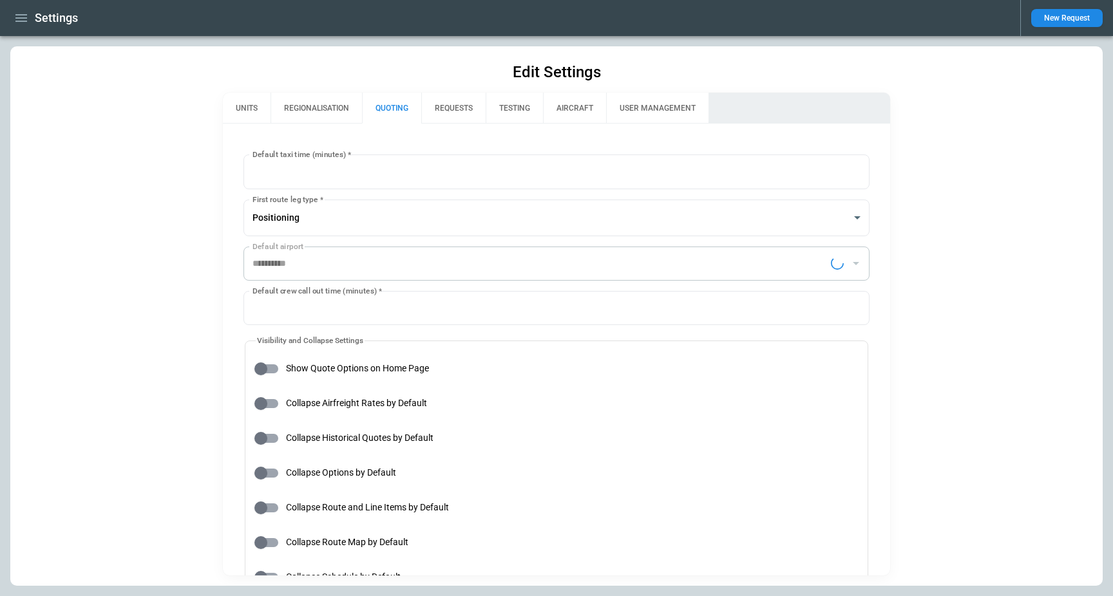
type input "**********"
click at [450, 106] on button "REQUESTS" at bounding box center [453, 108] width 64 height 31
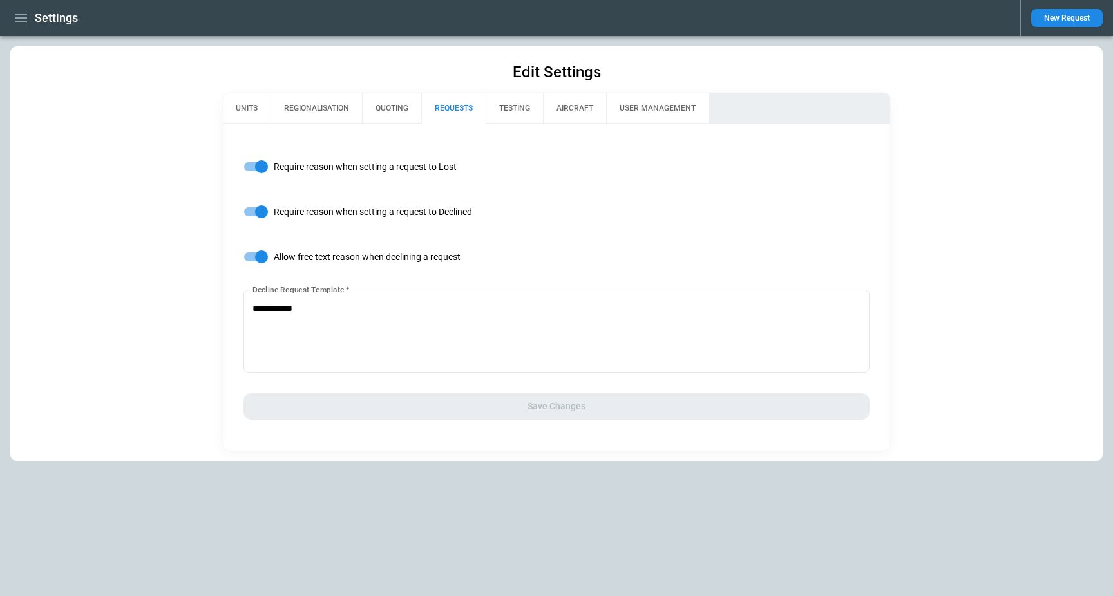
click at [496, 105] on button "TESTING" at bounding box center [514, 108] width 57 height 31
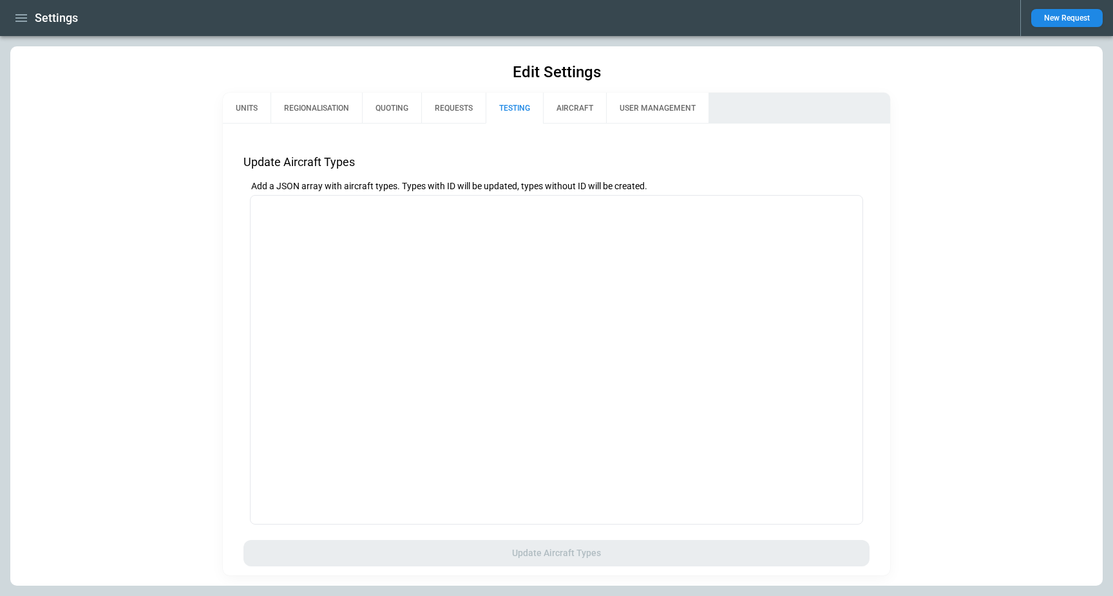
click at [580, 108] on button "AIRCRAFT" at bounding box center [574, 108] width 63 height 31
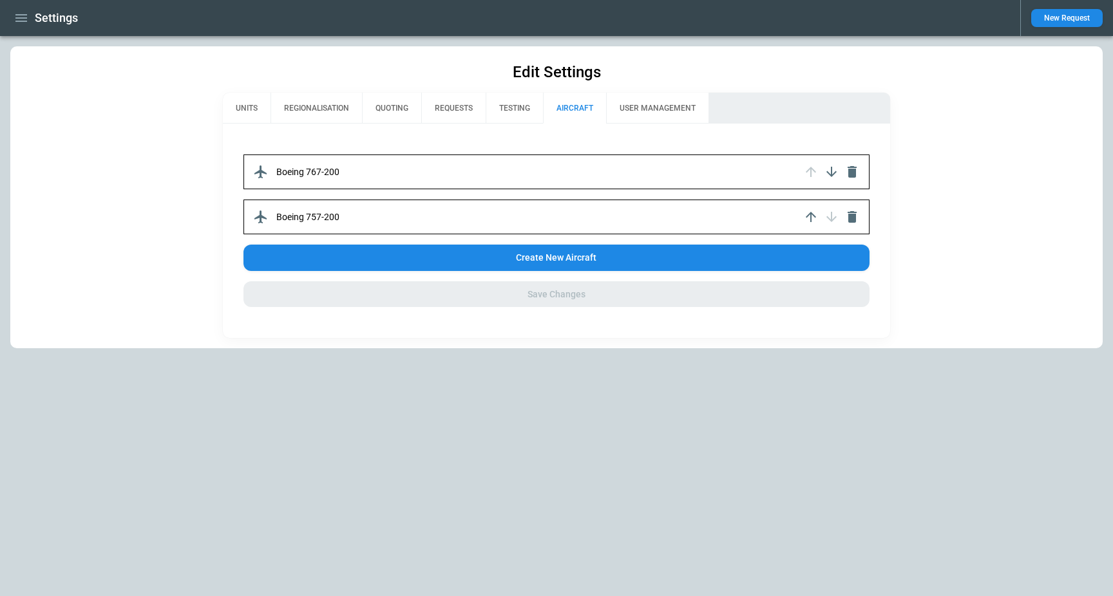
click at [652, 111] on button "USER MANAGEMENT" at bounding box center [657, 108] width 102 height 31
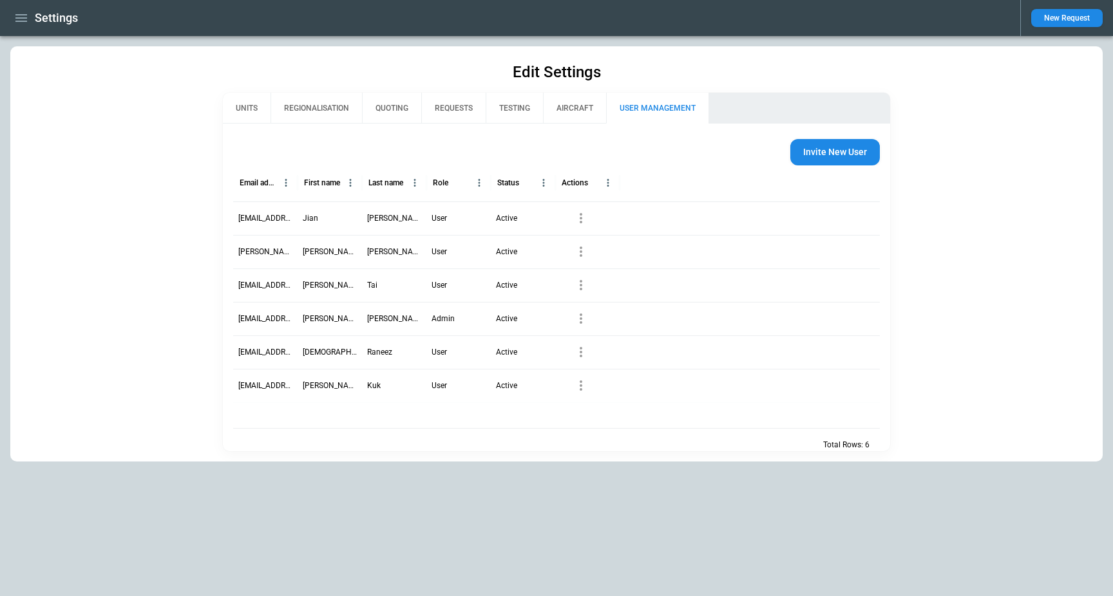
click at [558, 108] on button "AIRCRAFT" at bounding box center [574, 108] width 63 height 31
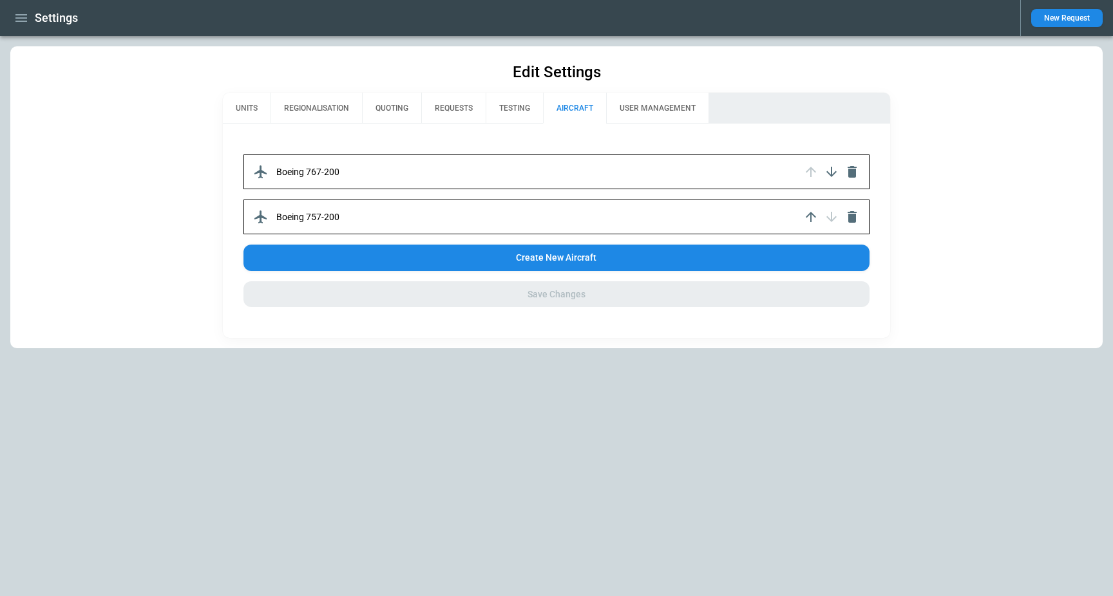
click at [15, 19] on icon "button" at bounding box center [21, 17] width 15 height 15
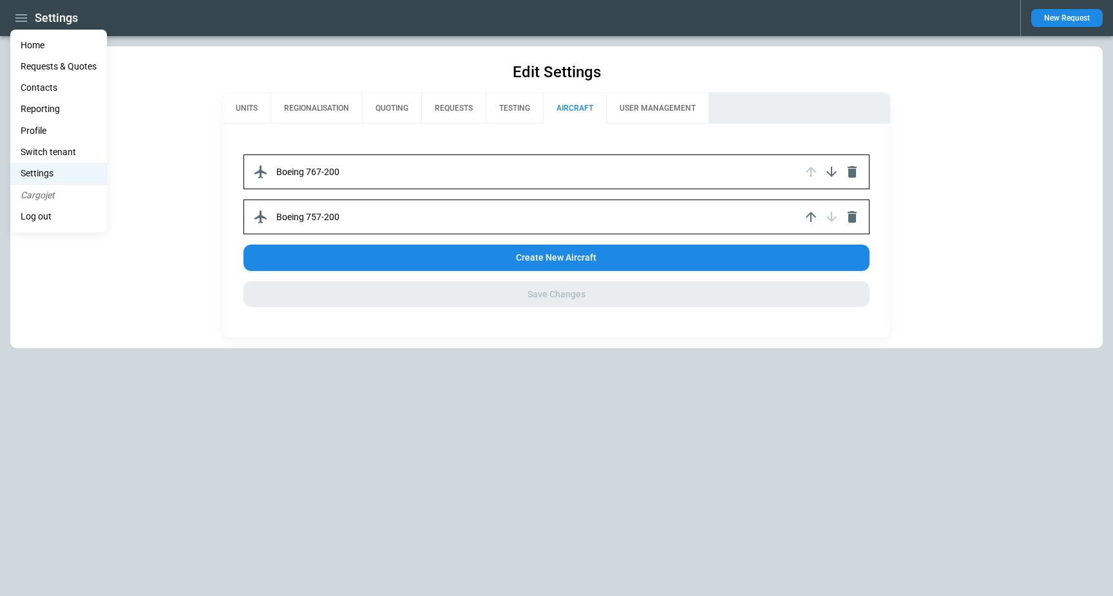
click at [710, 109] on div at bounding box center [556, 298] width 1113 height 596
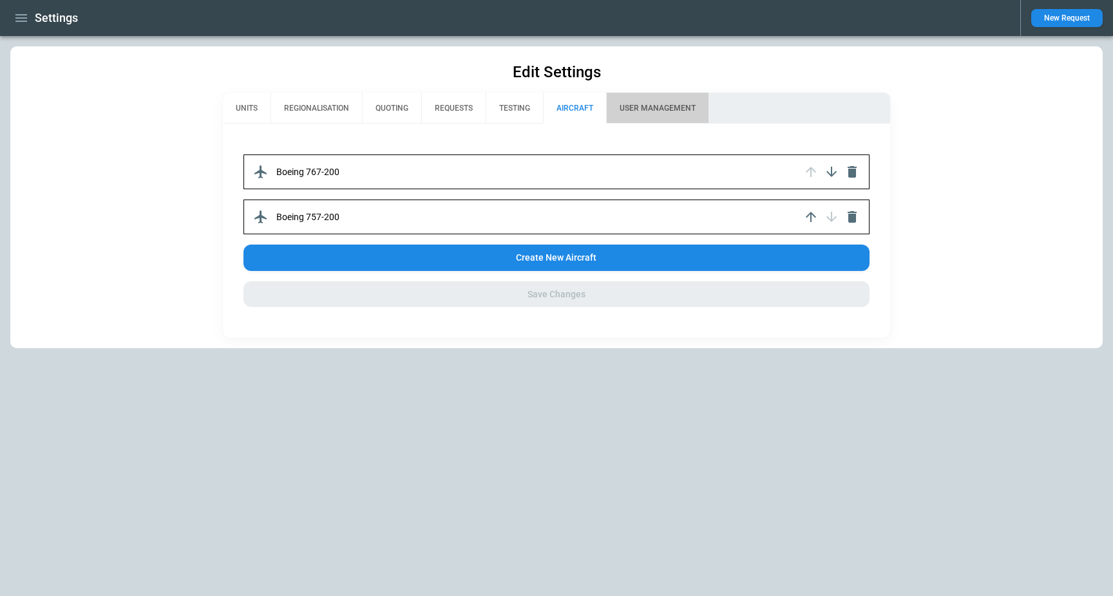
click at [668, 109] on button "USER MANAGEMENT" at bounding box center [657, 108] width 102 height 31
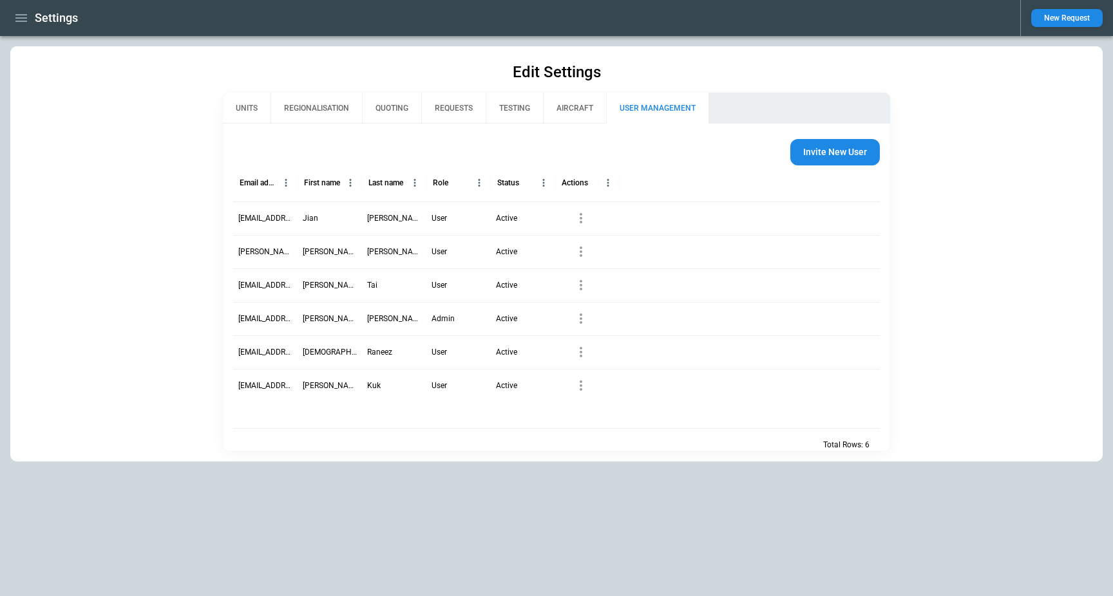
click at [583, 287] on icon "button" at bounding box center [580, 285] width 15 height 15
click at [151, 272] on div at bounding box center [556, 298] width 1113 height 596
click at [246, 109] on button "UNITS" at bounding box center [247, 108] width 48 height 31
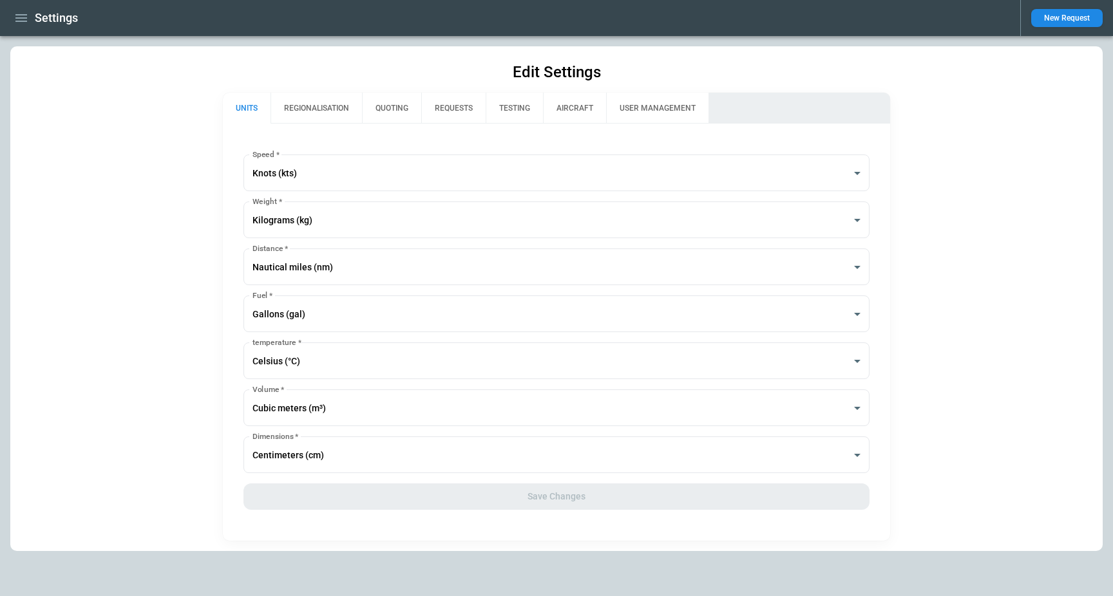
click at [329, 112] on button "REGIONALISATION" at bounding box center [315, 108] width 91 height 31
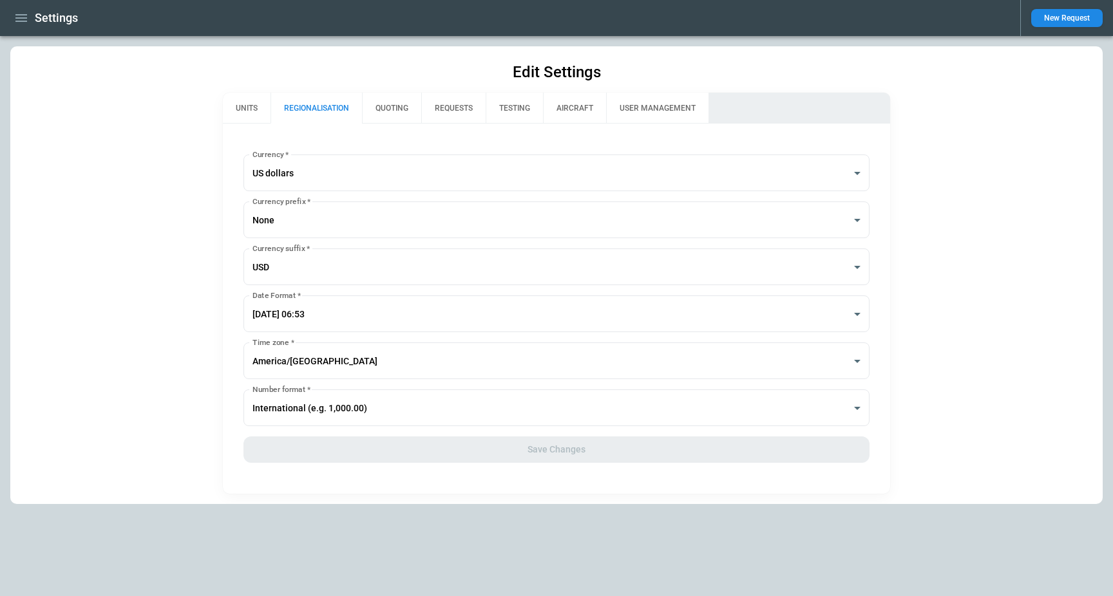
click at [390, 113] on button "QUOTING" at bounding box center [391, 108] width 59 height 31
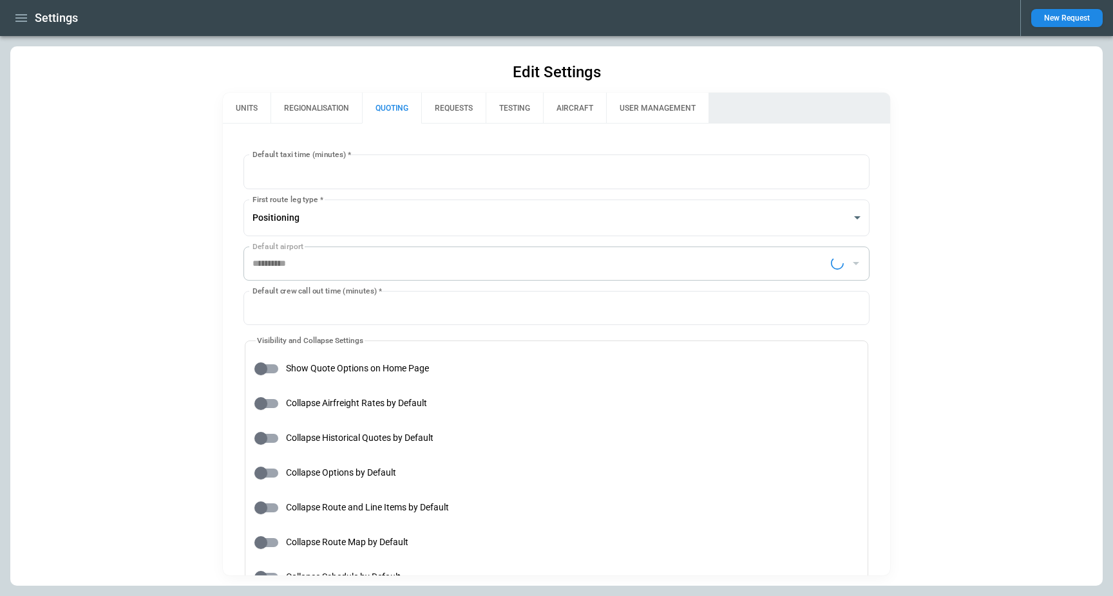
type input "**********"
click at [460, 103] on button "REQUESTS" at bounding box center [453, 108] width 64 height 31
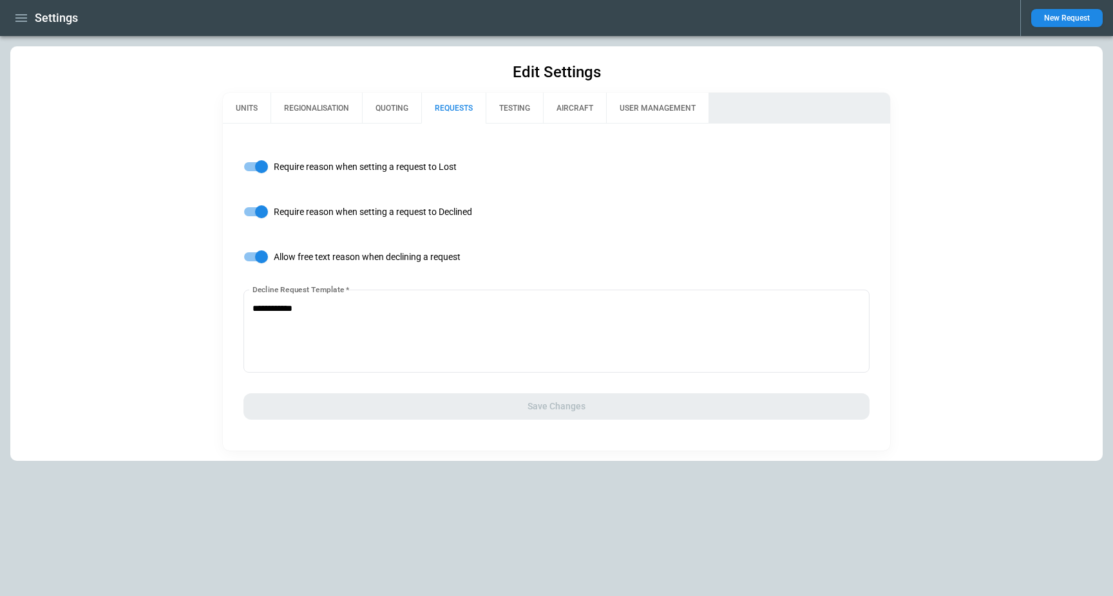
click at [527, 111] on button "TESTING" at bounding box center [514, 108] width 57 height 31
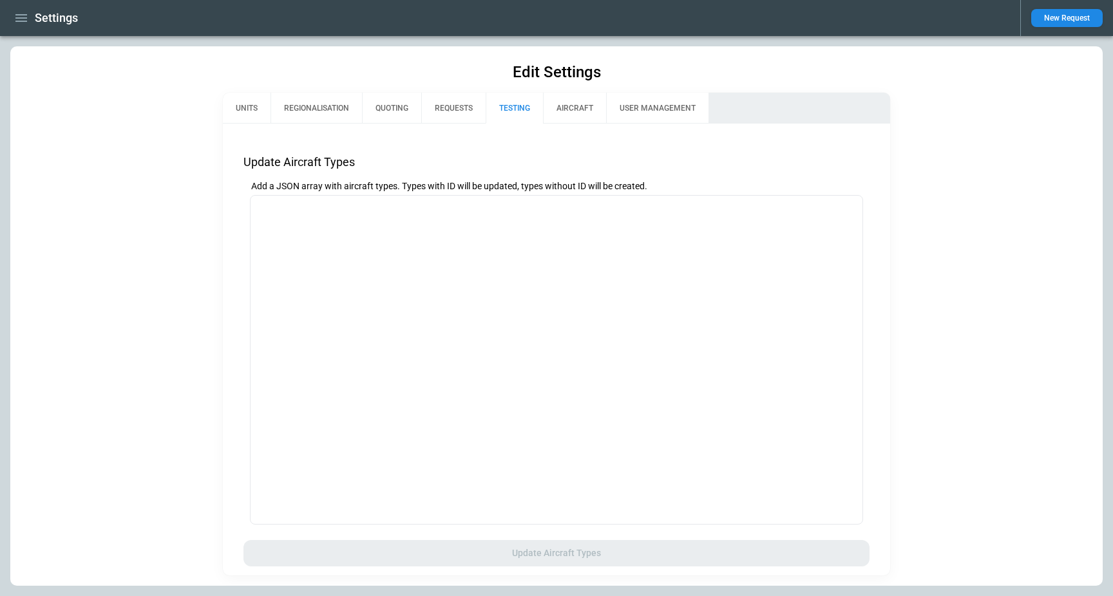
click at [567, 111] on button "AIRCRAFT" at bounding box center [574, 108] width 63 height 31
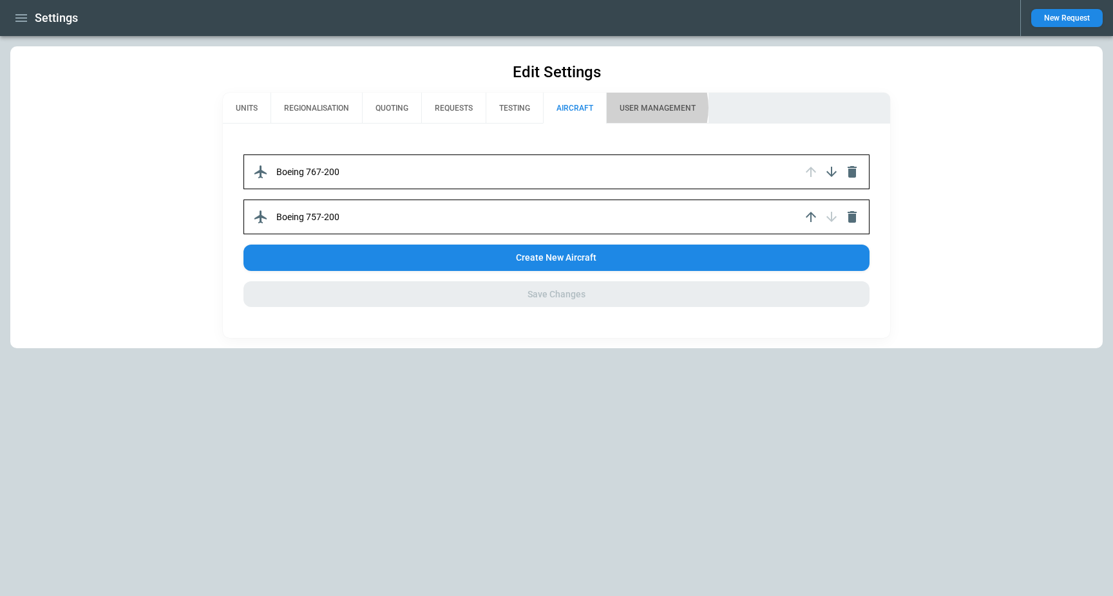
click at [634, 108] on button "USER MANAGEMENT" at bounding box center [657, 108] width 102 height 31
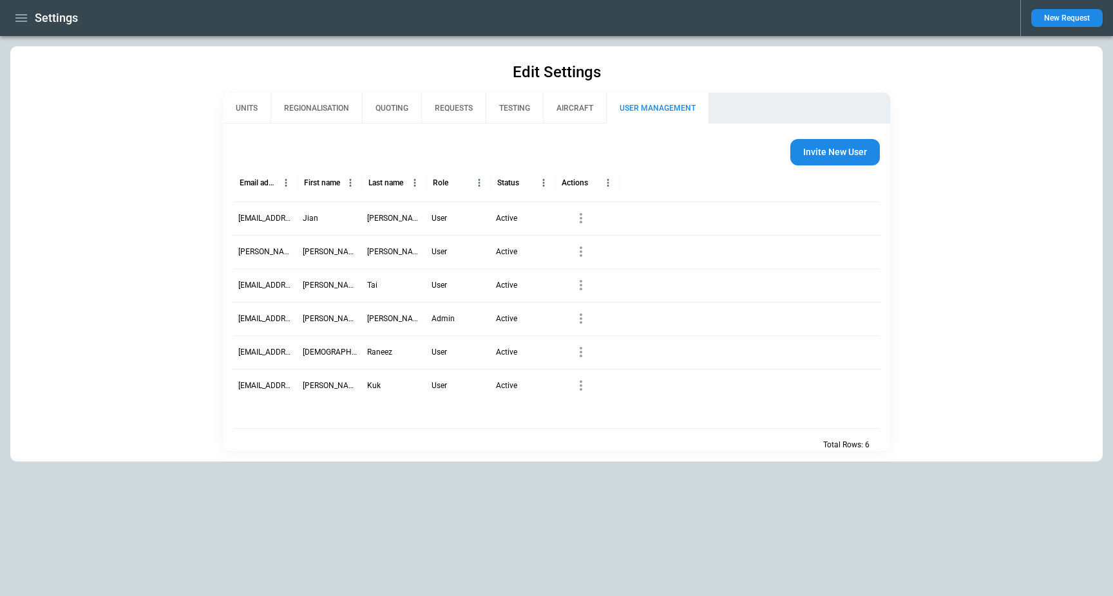
click at [261, 220] on p "[EMAIL_ADDRESS][DOMAIN_NAME]" at bounding box center [265, 218] width 54 height 11
click at [581, 218] on icon "button" at bounding box center [581, 218] width 3 height 10
click at [543, 147] on div at bounding box center [556, 298] width 1113 height 596
click at [24, 22] on icon "button" at bounding box center [21, 17] width 15 height 15
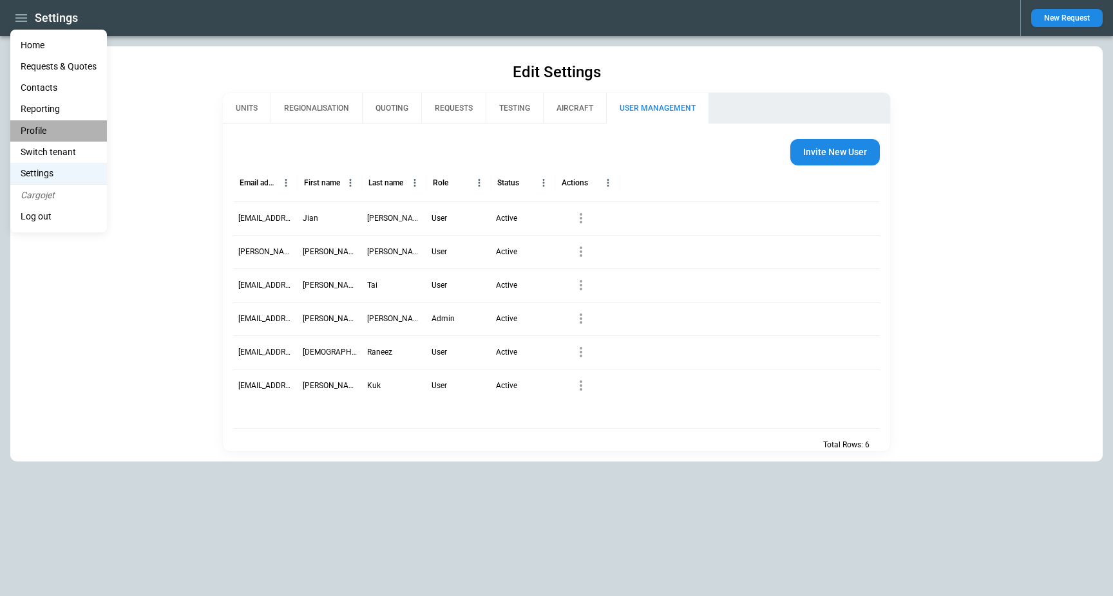
click at [48, 127] on li "Profile" at bounding box center [58, 130] width 97 height 21
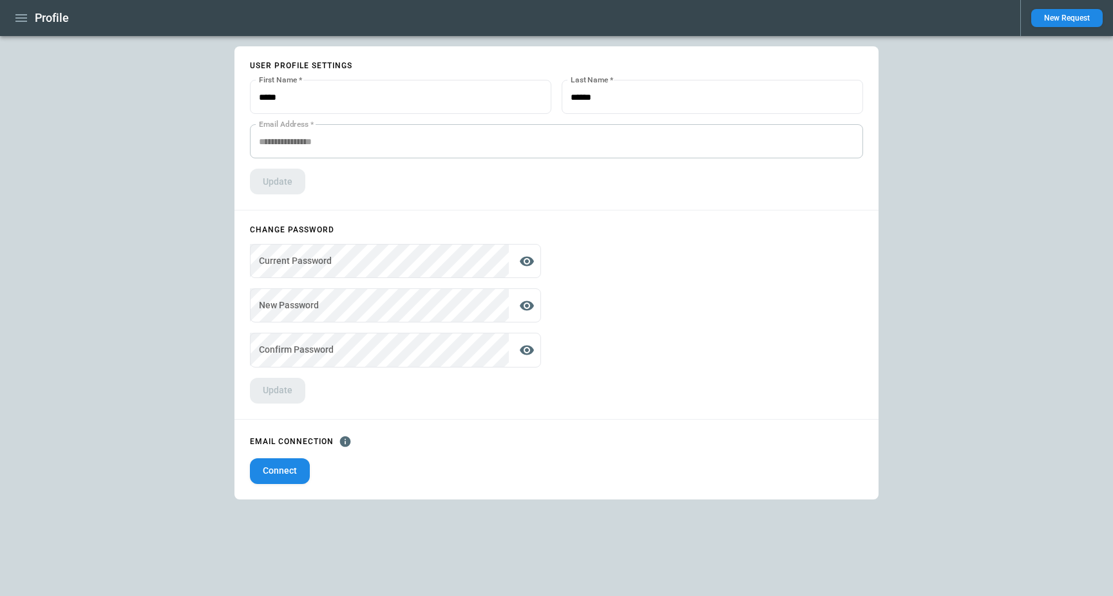
click at [233, 317] on div "**********" at bounding box center [556, 316] width 1113 height 560
click at [25, 22] on icon "button" at bounding box center [21, 17] width 15 height 15
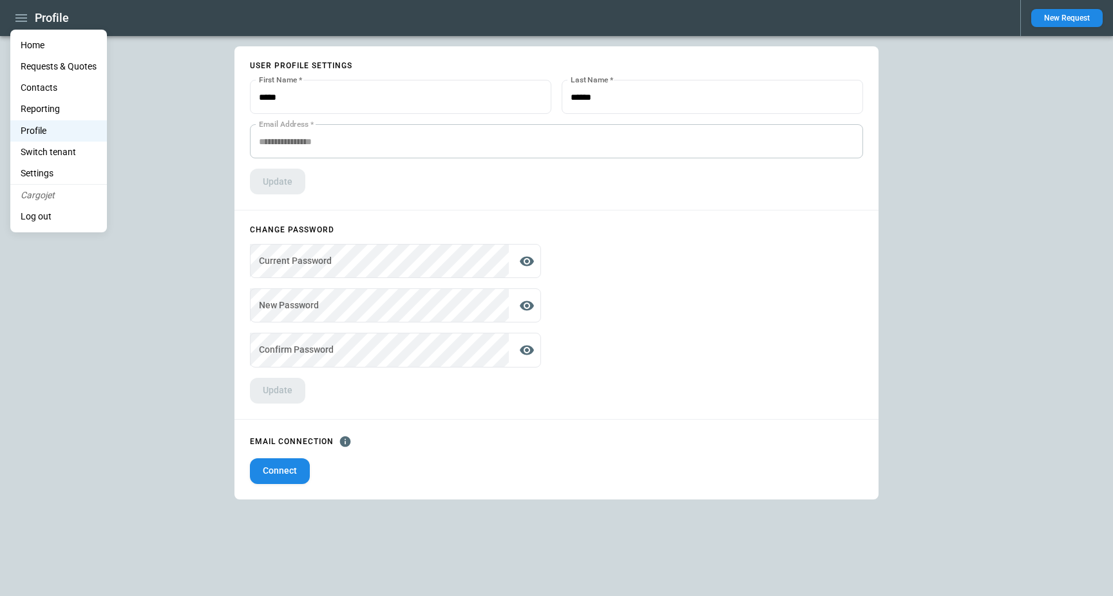
click at [765, 576] on div at bounding box center [556, 298] width 1113 height 596
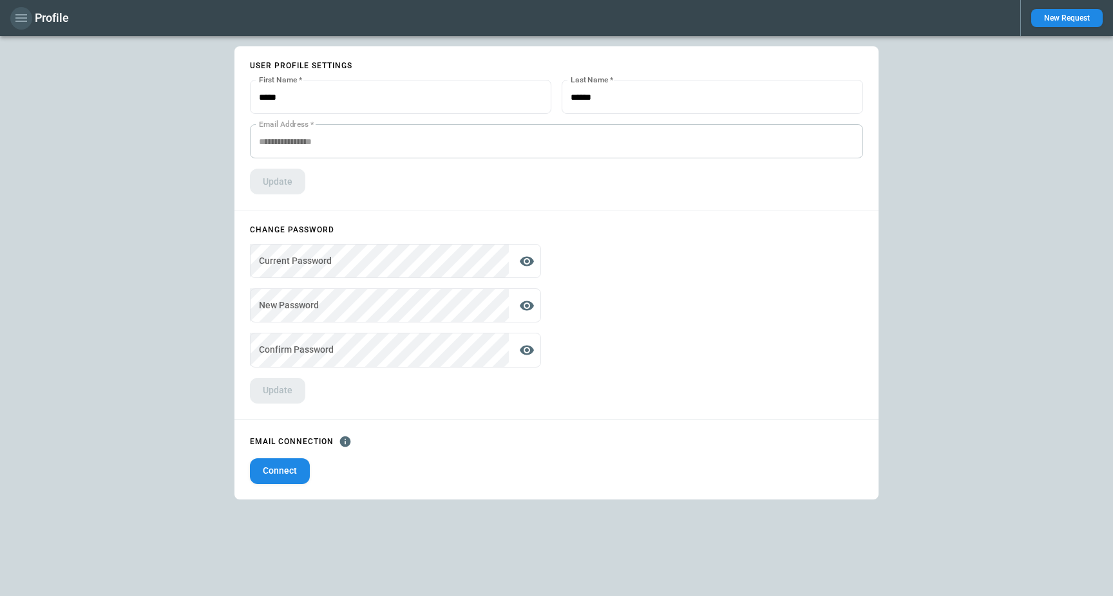
click at [16, 17] on icon "button" at bounding box center [21, 18] width 12 height 8
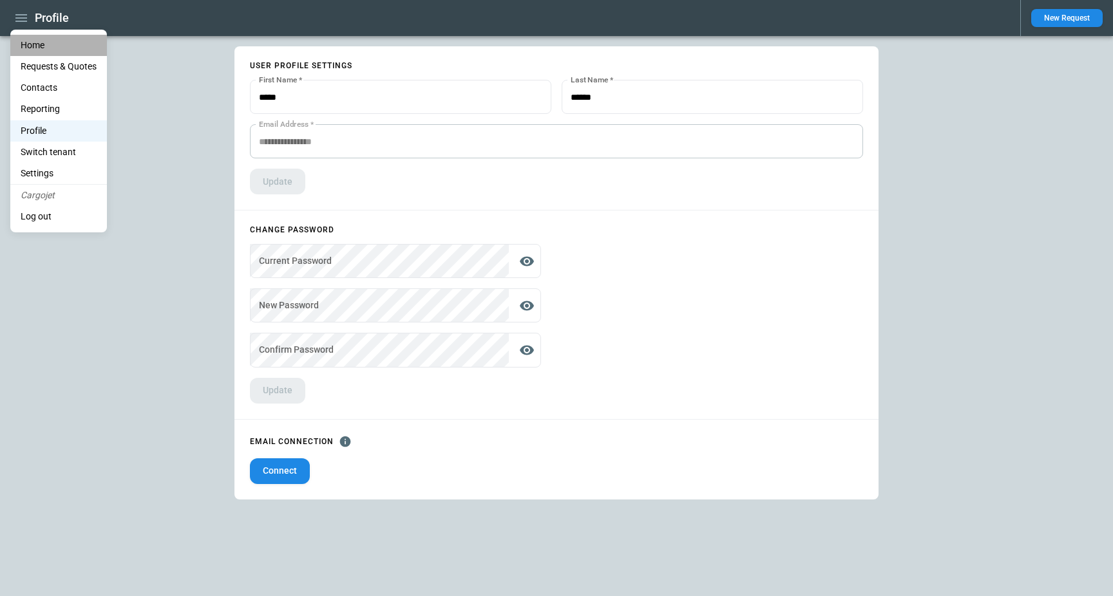
click at [33, 37] on li "Home" at bounding box center [58, 45] width 97 height 21
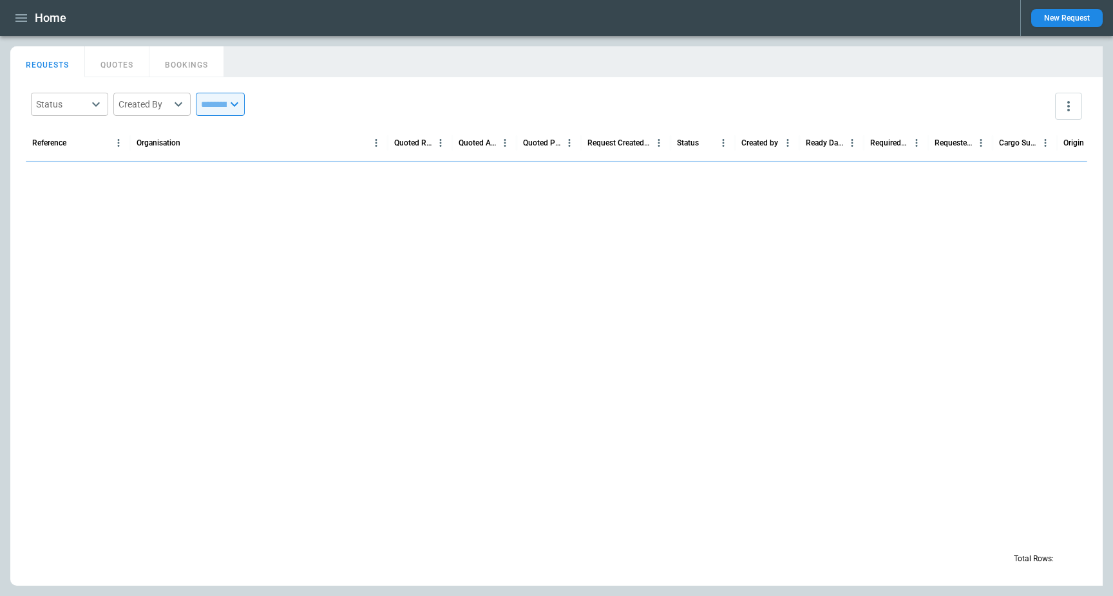
click at [16, 21] on icon "button" at bounding box center [21, 18] width 12 height 8
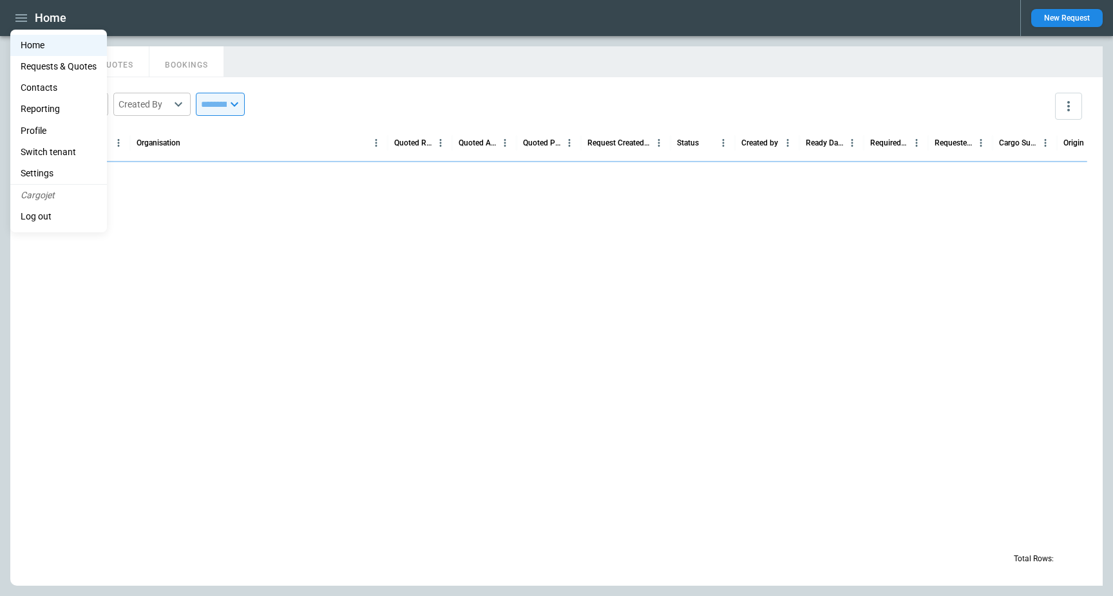
click at [73, 152] on li "Switch tenant" at bounding box center [58, 152] width 97 height 21
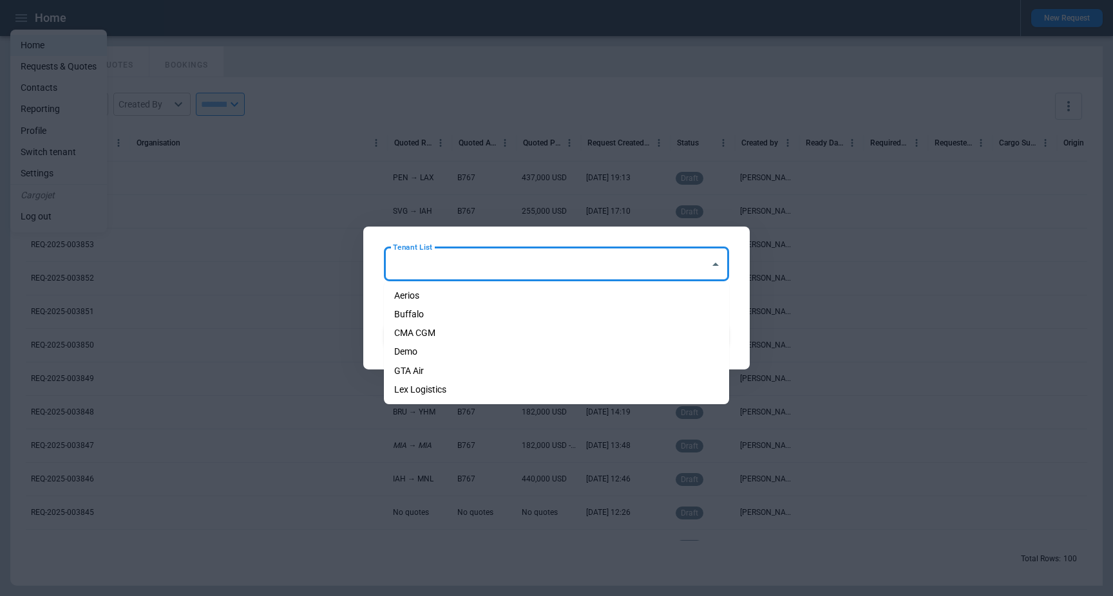
click at [523, 267] on input "Tenant List" at bounding box center [547, 264] width 314 height 23
click at [509, 362] on li "GTA Air" at bounding box center [556, 371] width 345 height 19
type input "*******"
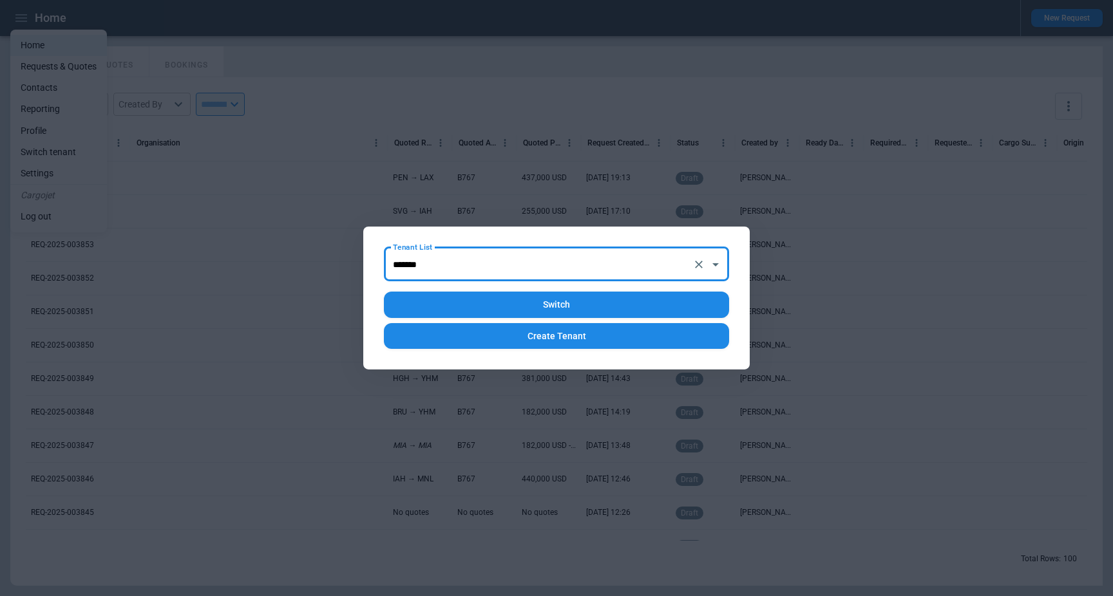
click at [542, 309] on button "Switch" at bounding box center [556, 305] width 345 height 26
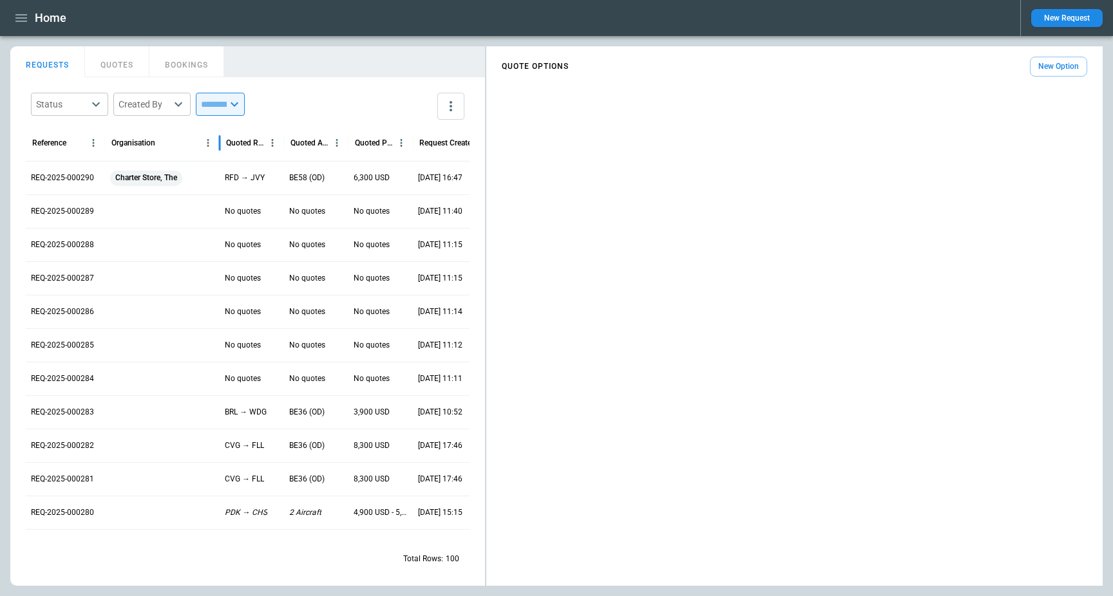
drag, startPoint x: 207, startPoint y: 143, endPoint x: 222, endPoint y: 147, distance: 15.3
click at [220, 147] on div at bounding box center [219, 143] width 6 height 36
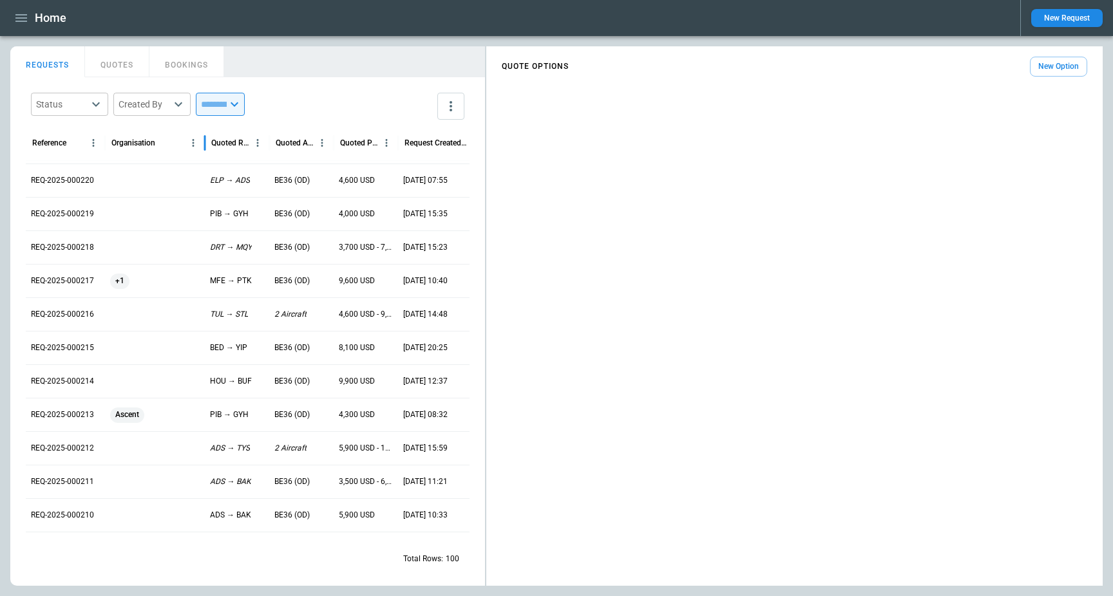
drag, startPoint x: 218, startPoint y: 140, endPoint x: 203, endPoint y: 145, distance: 15.1
click at [203, 145] on div at bounding box center [205, 143] width 6 height 36
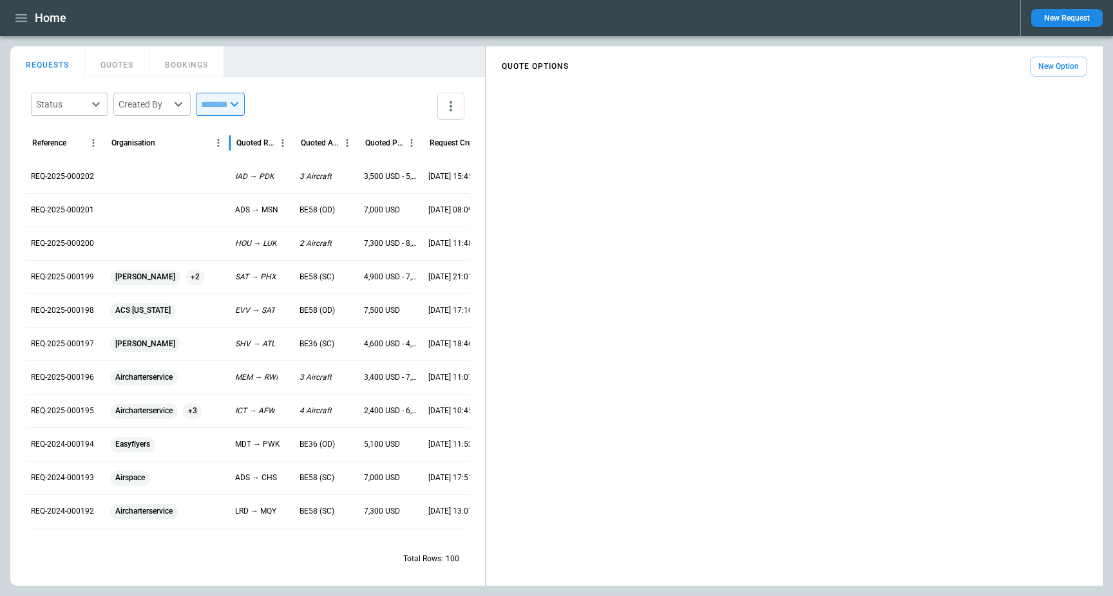
drag, startPoint x: 204, startPoint y: 140, endPoint x: 229, endPoint y: 148, distance: 26.5
click at [229, 148] on div at bounding box center [230, 143] width 6 height 36
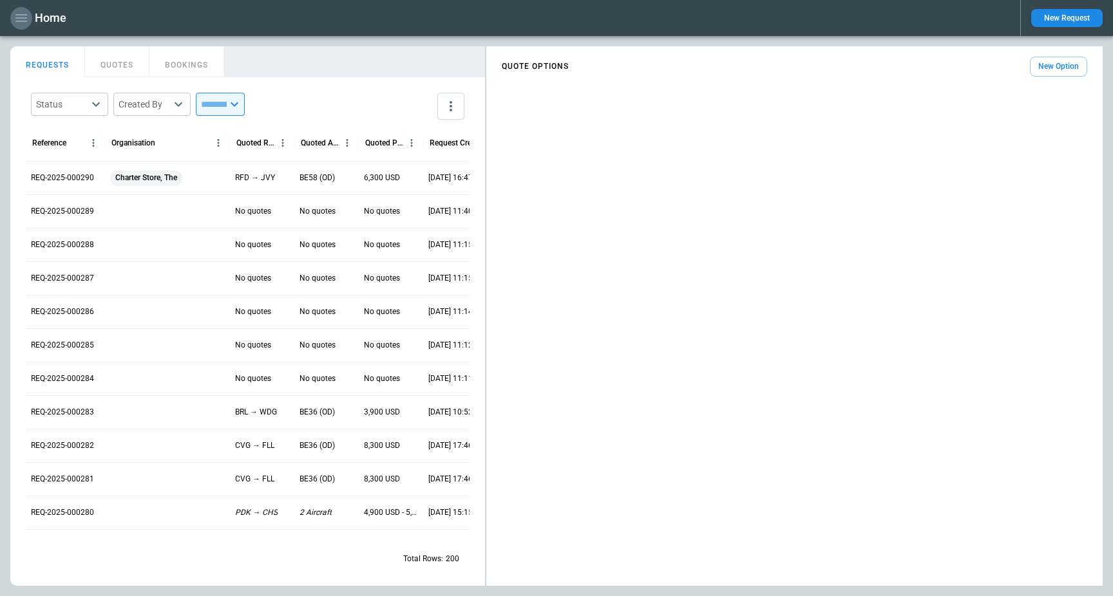
click at [28, 19] on icon "button" at bounding box center [21, 17] width 15 height 15
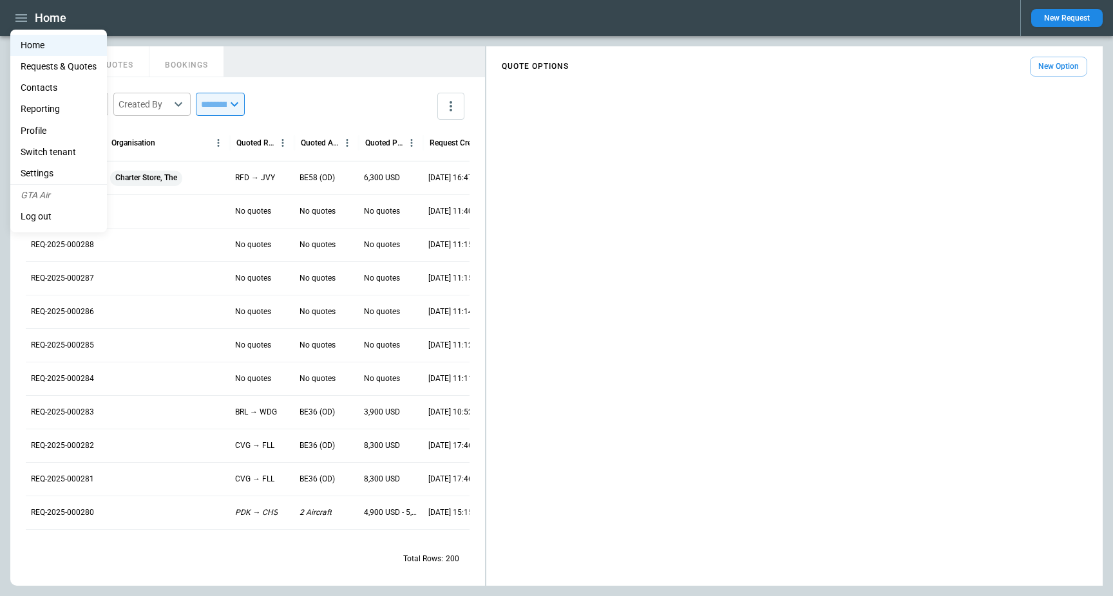
click at [65, 152] on li "Switch tenant" at bounding box center [58, 152] width 97 height 21
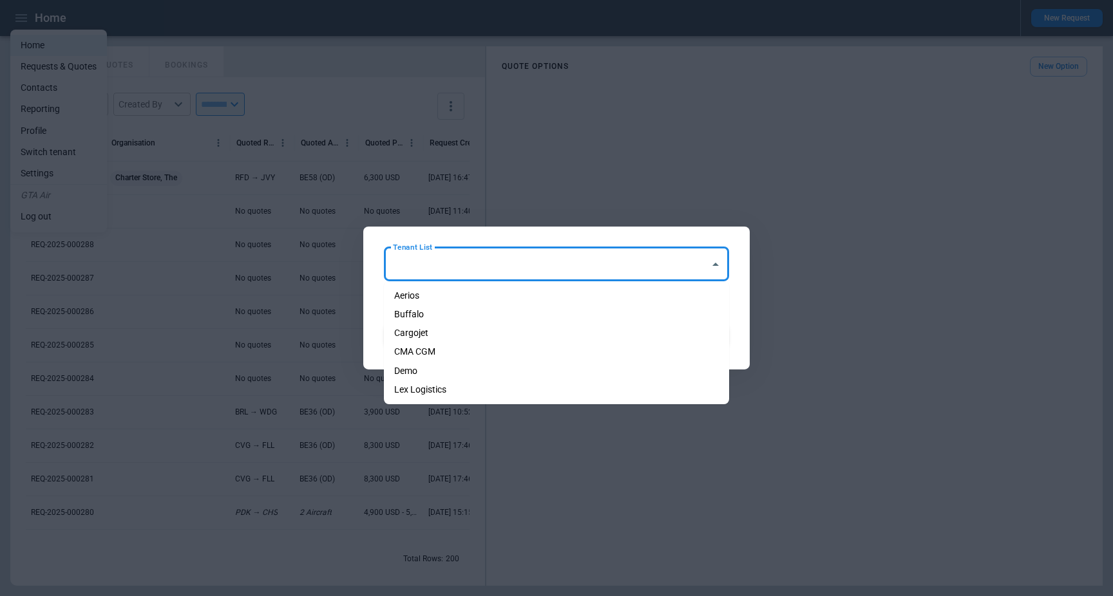
click at [424, 259] on input "Tenant List" at bounding box center [547, 264] width 314 height 23
click at [451, 335] on li "Cargojet" at bounding box center [556, 333] width 345 height 19
type input "********"
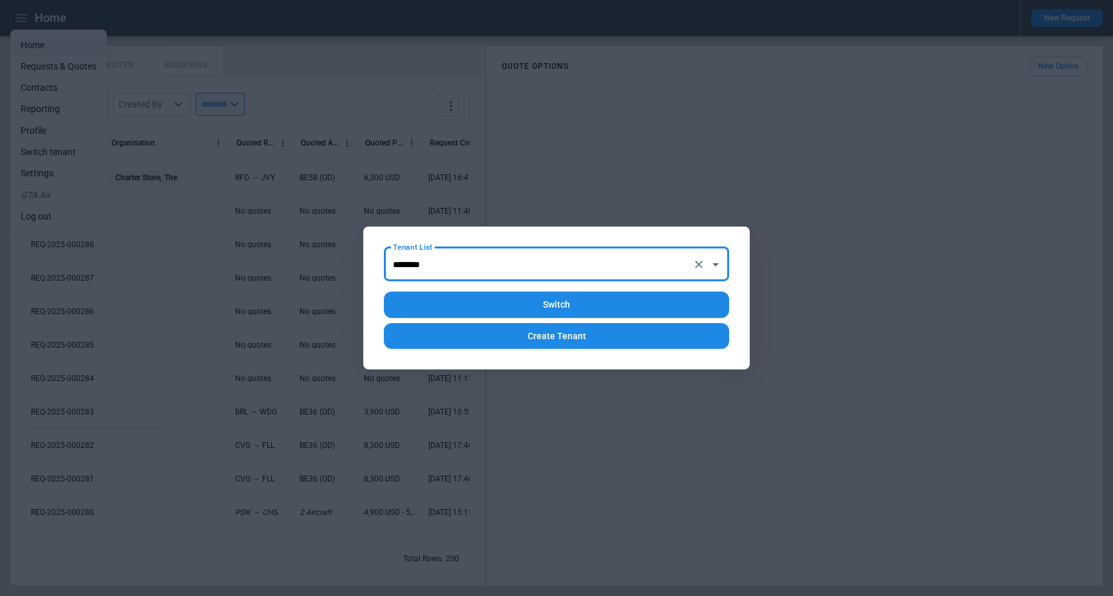
click at [483, 299] on button "Switch" at bounding box center [556, 305] width 345 height 26
